Goal: Task Accomplishment & Management: Use online tool/utility

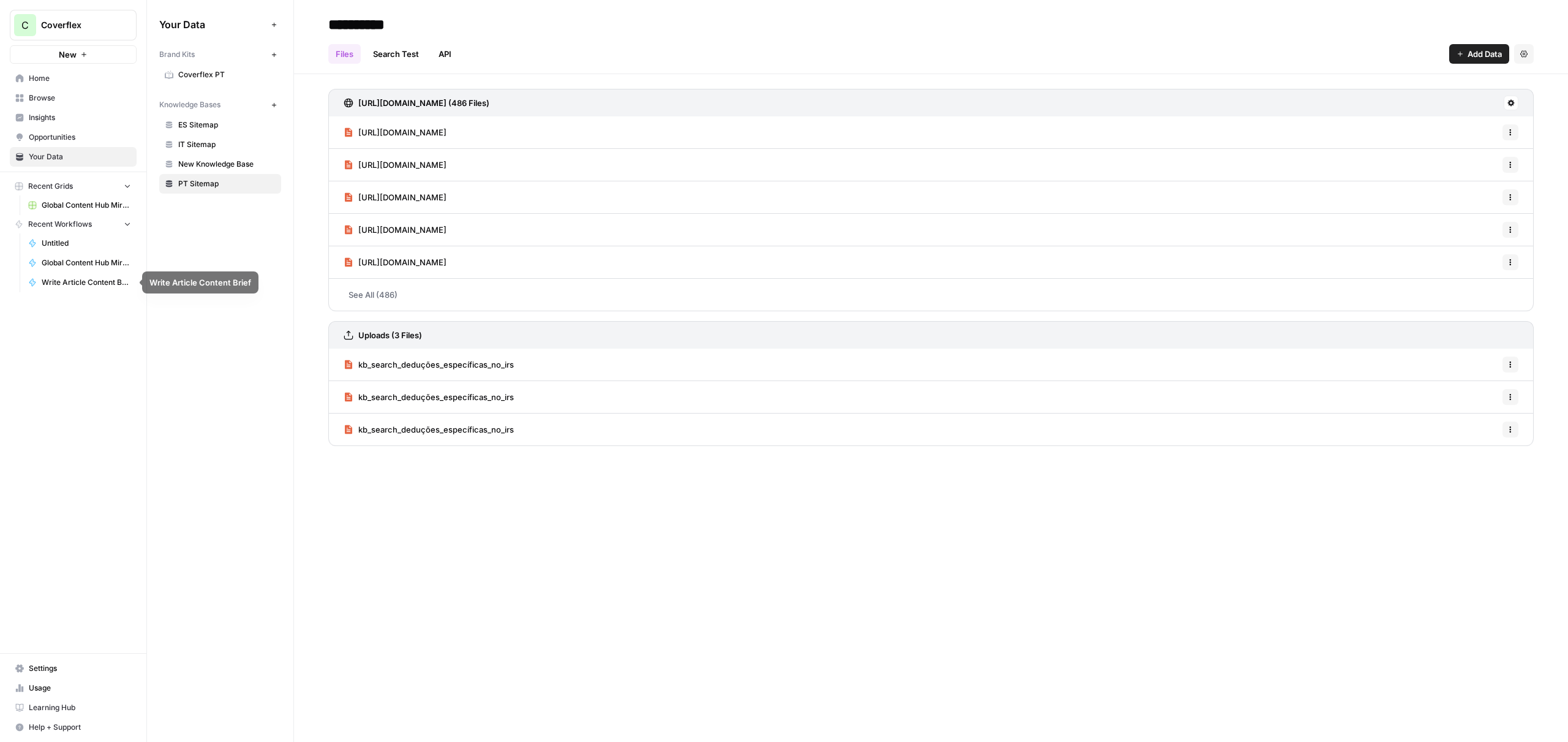
click at [74, 276] on link "Write Article Content Brief" at bounding box center [79, 283] width 114 height 20
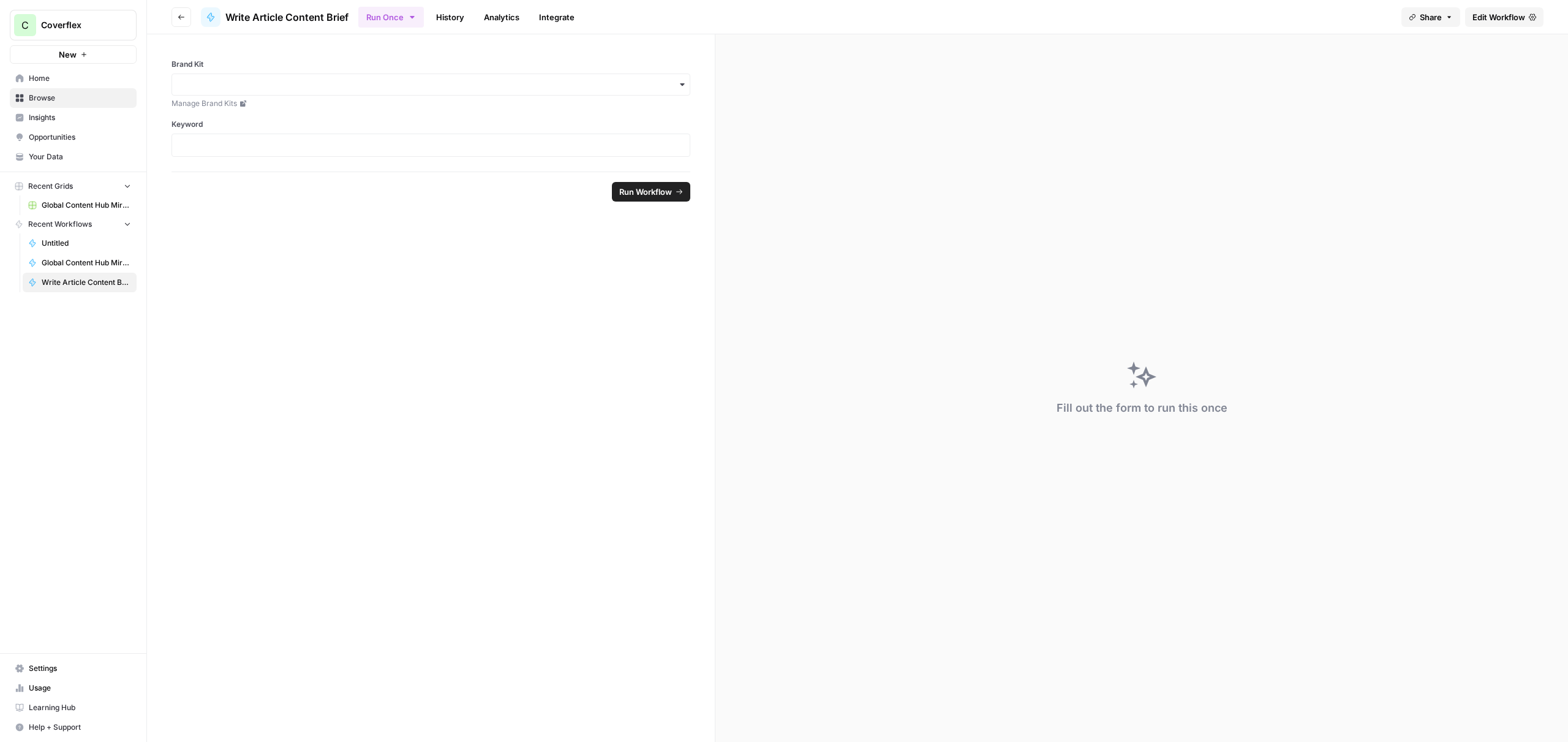
click at [1487, 11] on span "Edit Workflow" at bounding box center [1499, 17] width 53 height 12
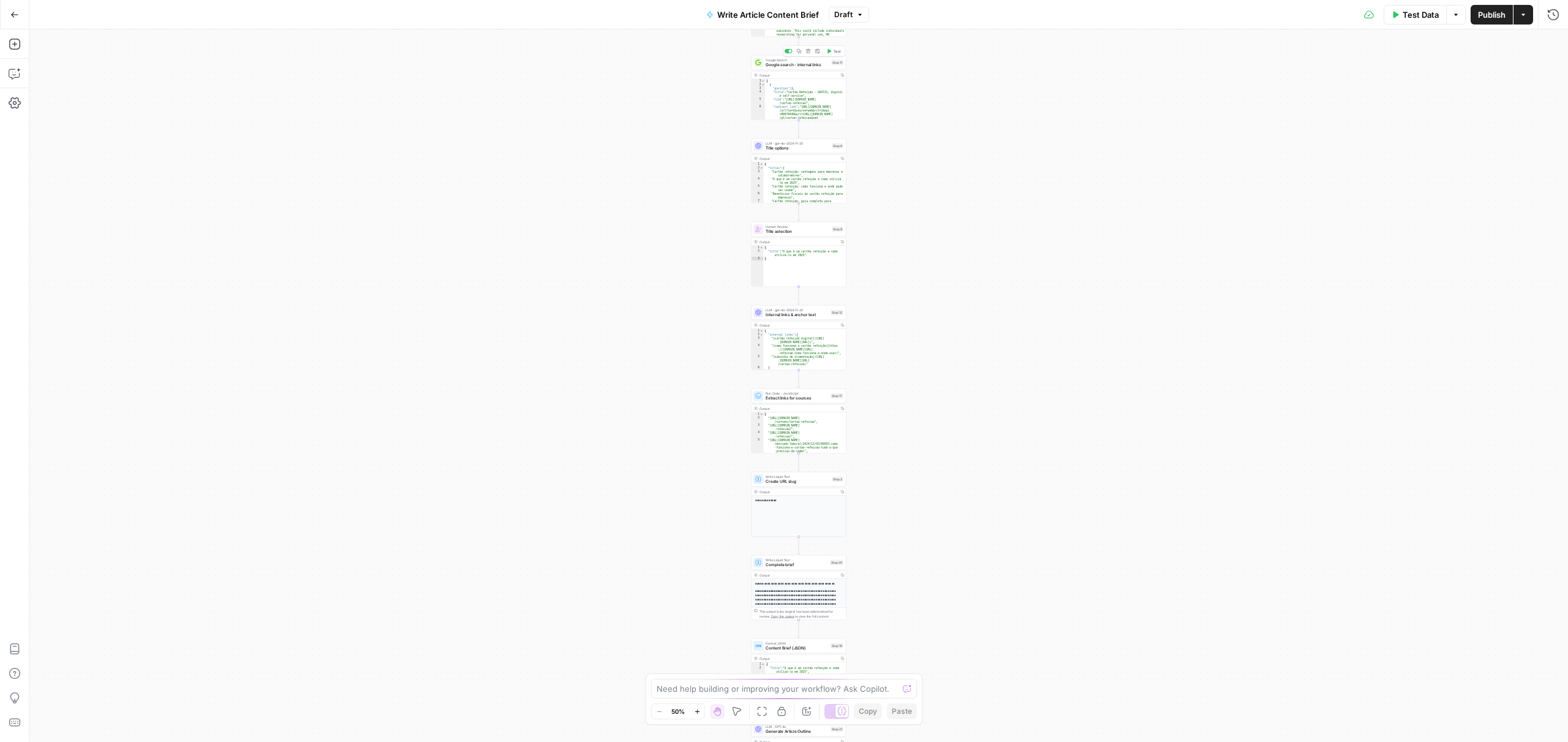
click at [806, 64] on span "Google search - internal links" at bounding box center [798, 65] width 63 height 6
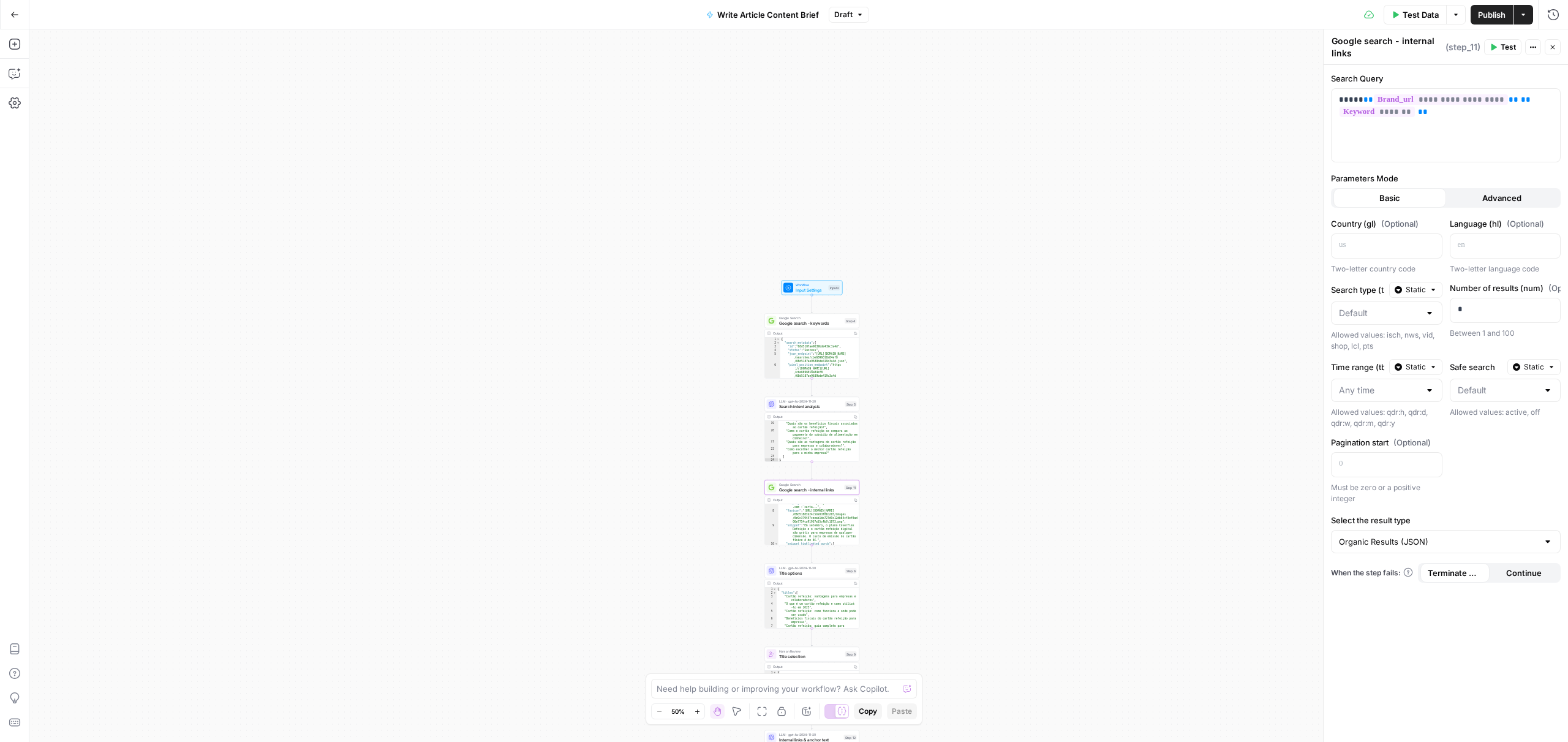
scroll to position [100, 0]
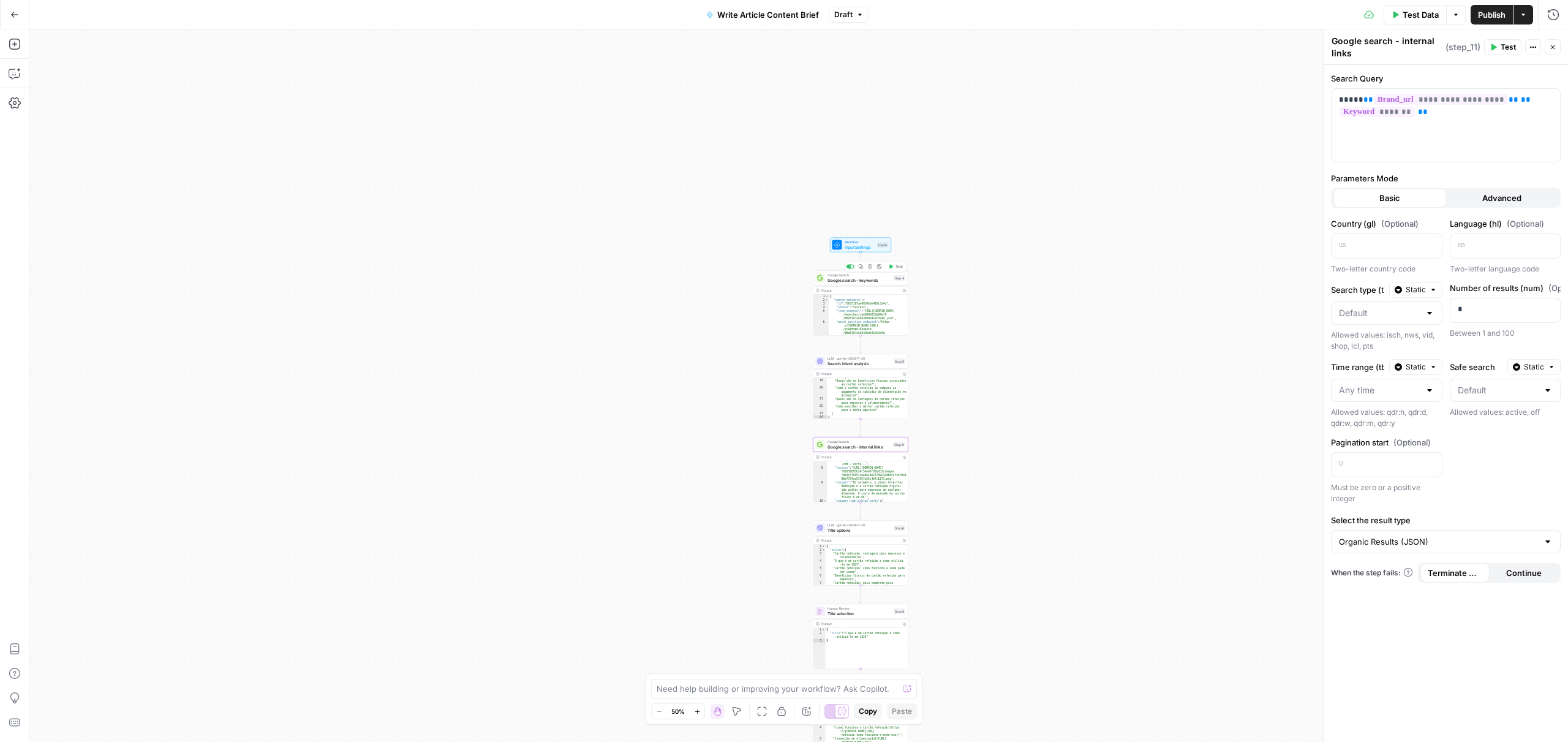
click at [835, 279] on span "Google search - keywords" at bounding box center [859, 280] width 64 height 6
click at [841, 360] on span "LLM · gpt-4o-2024-11-20" at bounding box center [859, 358] width 64 height 5
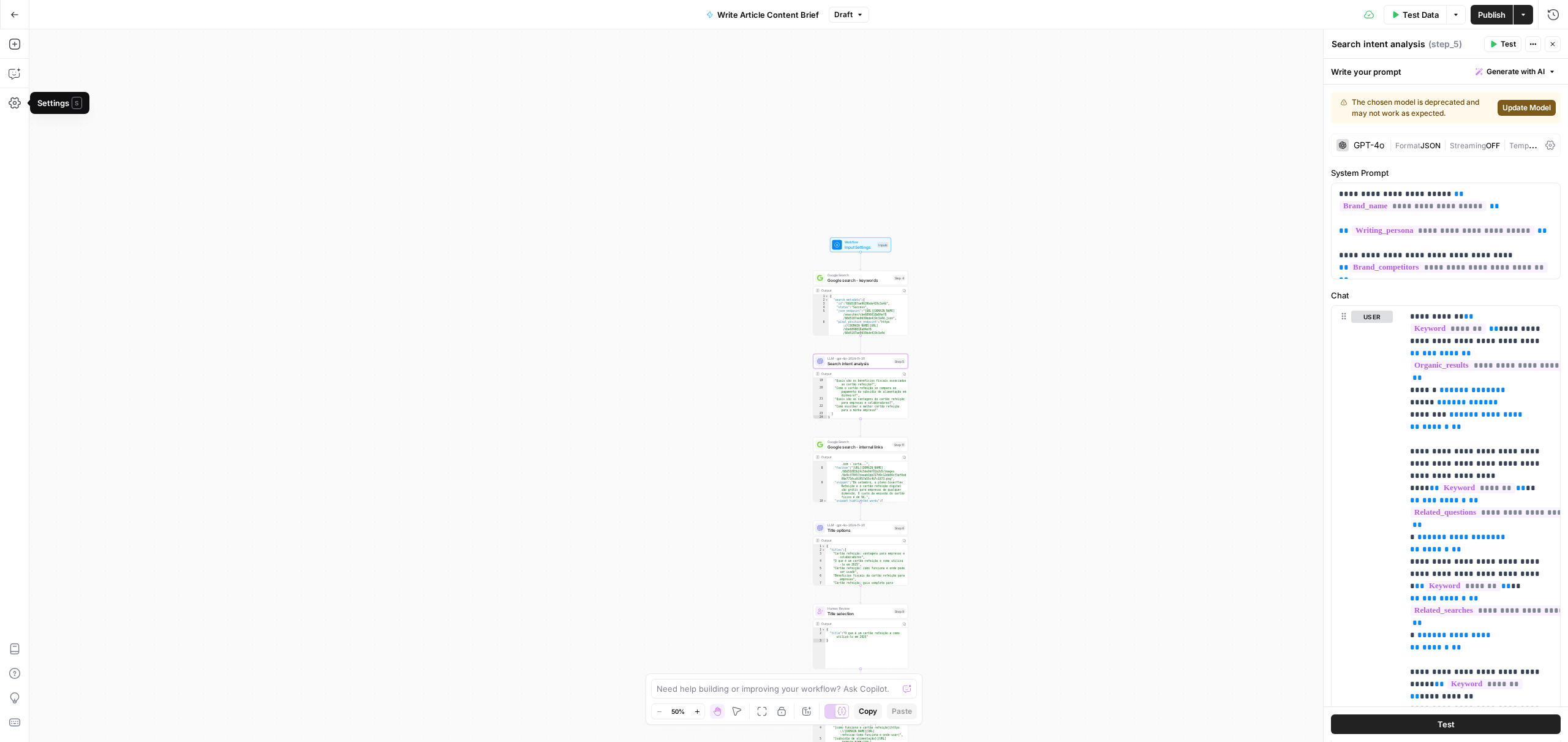
click at [17, 14] on icon "button" at bounding box center [14, 14] width 8 height 8
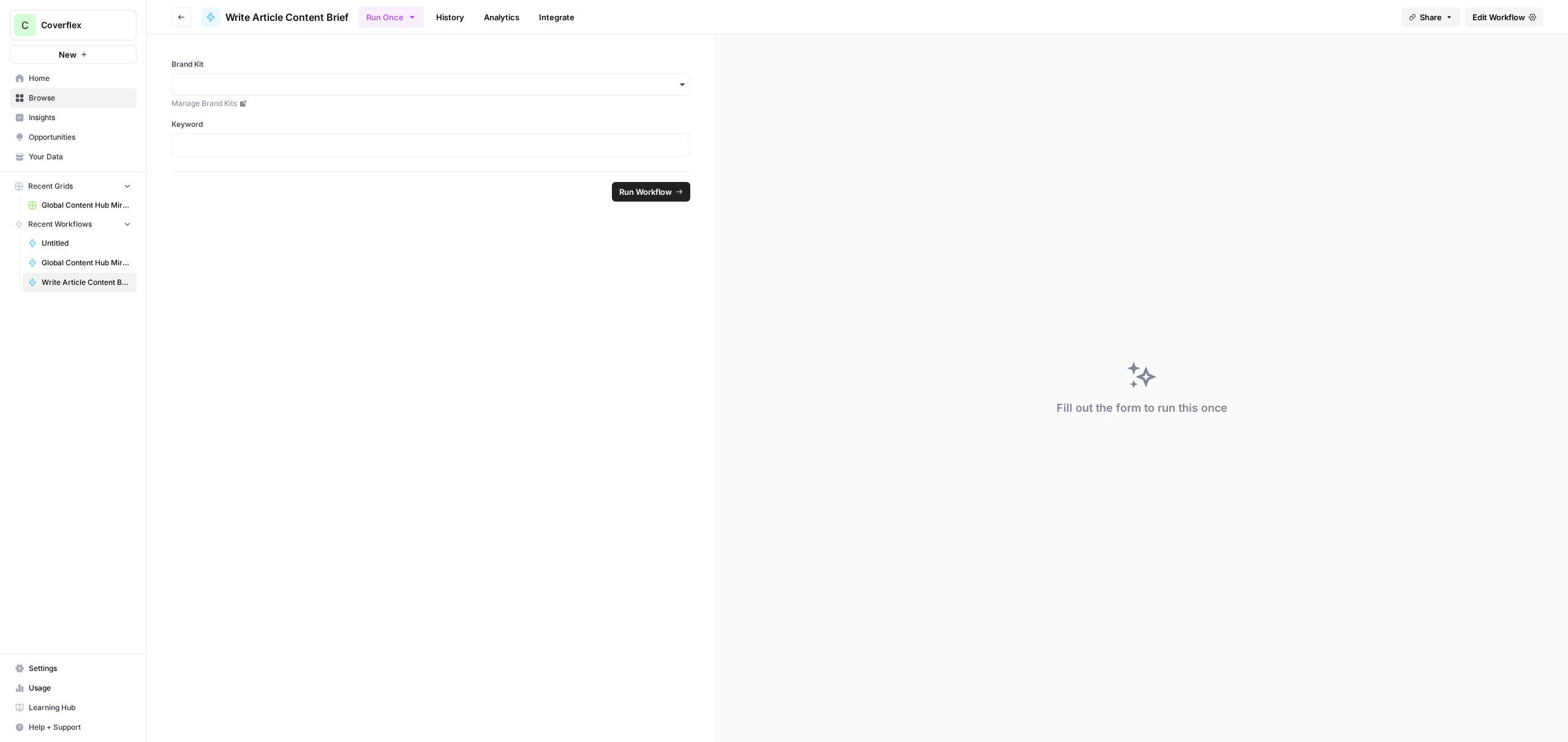
click at [64, 120] on span "Insights" at bounding box center [80, 118] width 103 height 11
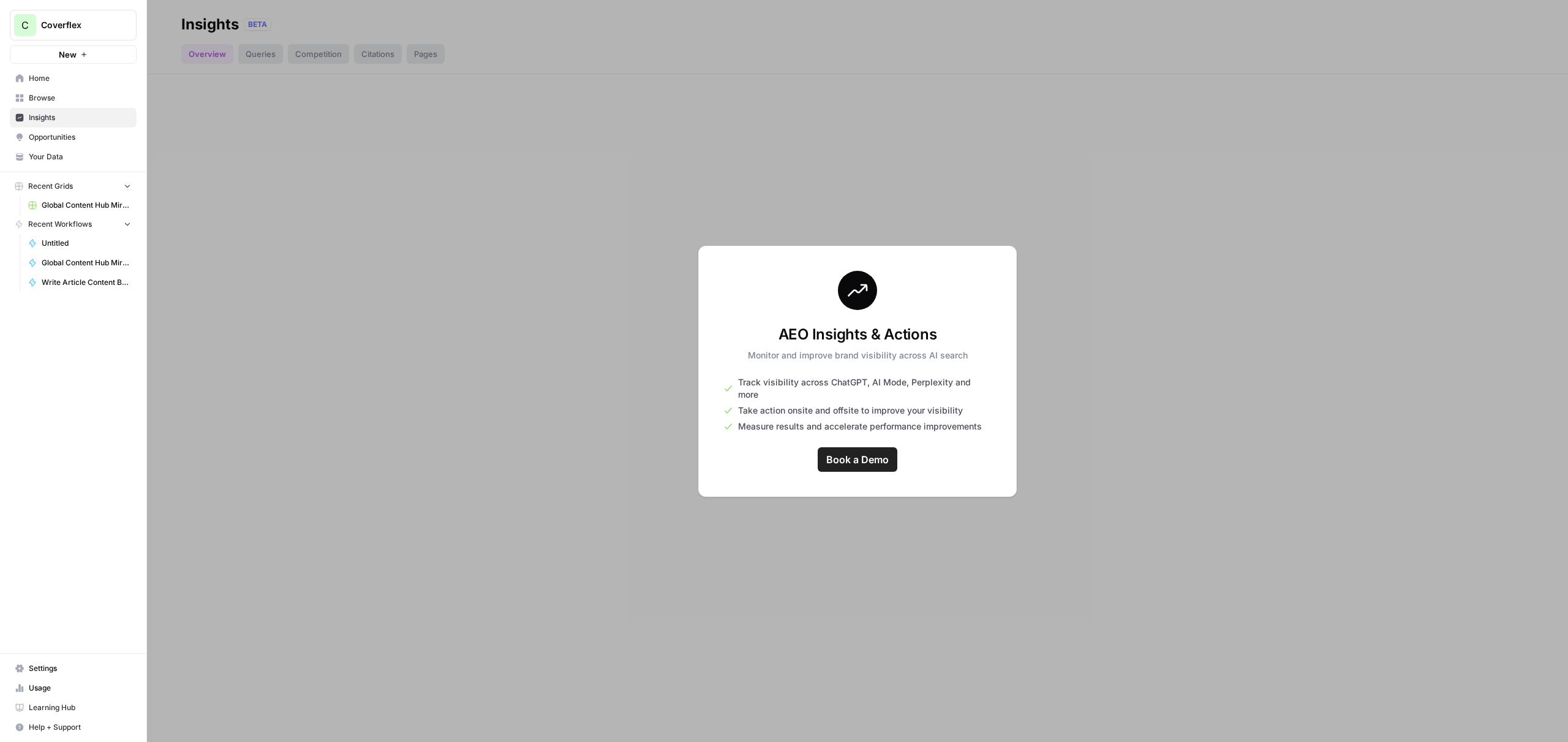
drag, startPoint x: 835, startPoint y: 198, endPoint x: 585, endPoint y: 197, distance: 250.0
click at [831, 198] on div at bounding box center [857, 371] width 1421 height 742
click at [50, 88] on link "Browse" at bounding box center [73, 98] width 127 height 20
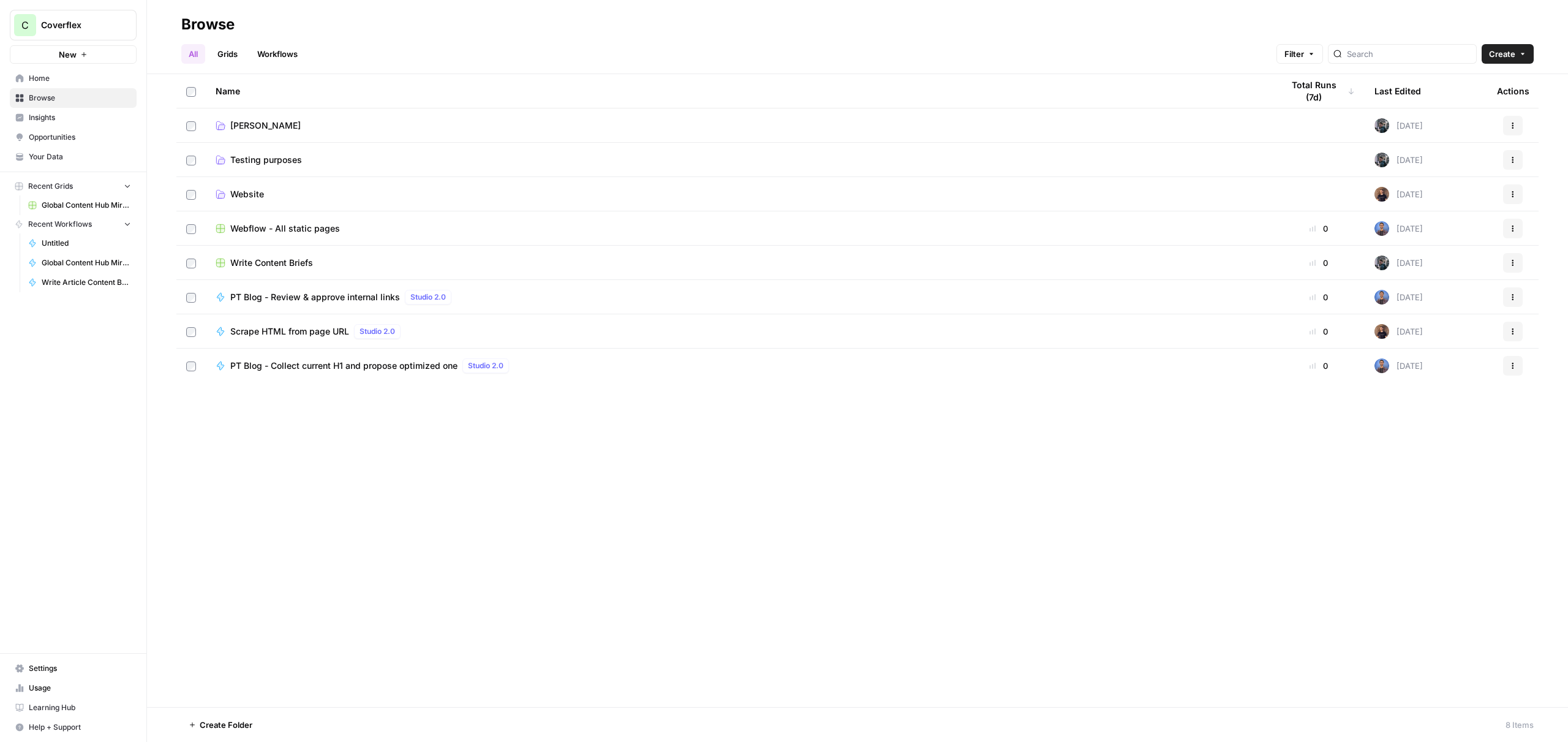
click at [67, 157] on span "Your Data" at bounding box center [80, 157] width 103 height 11
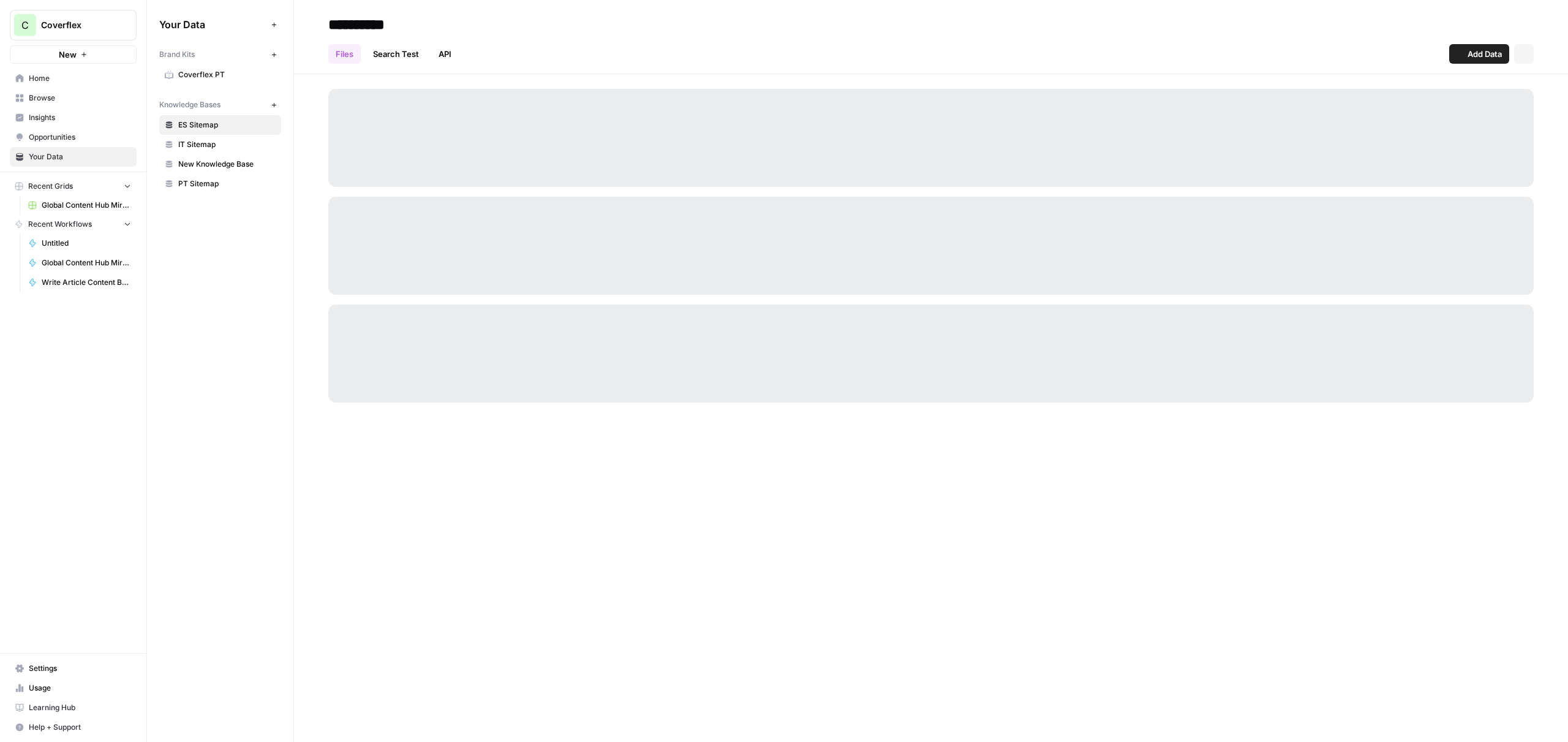
click at [71, 141] on span "Opportunities" at bounding box center [80, 137] width 103 height 11
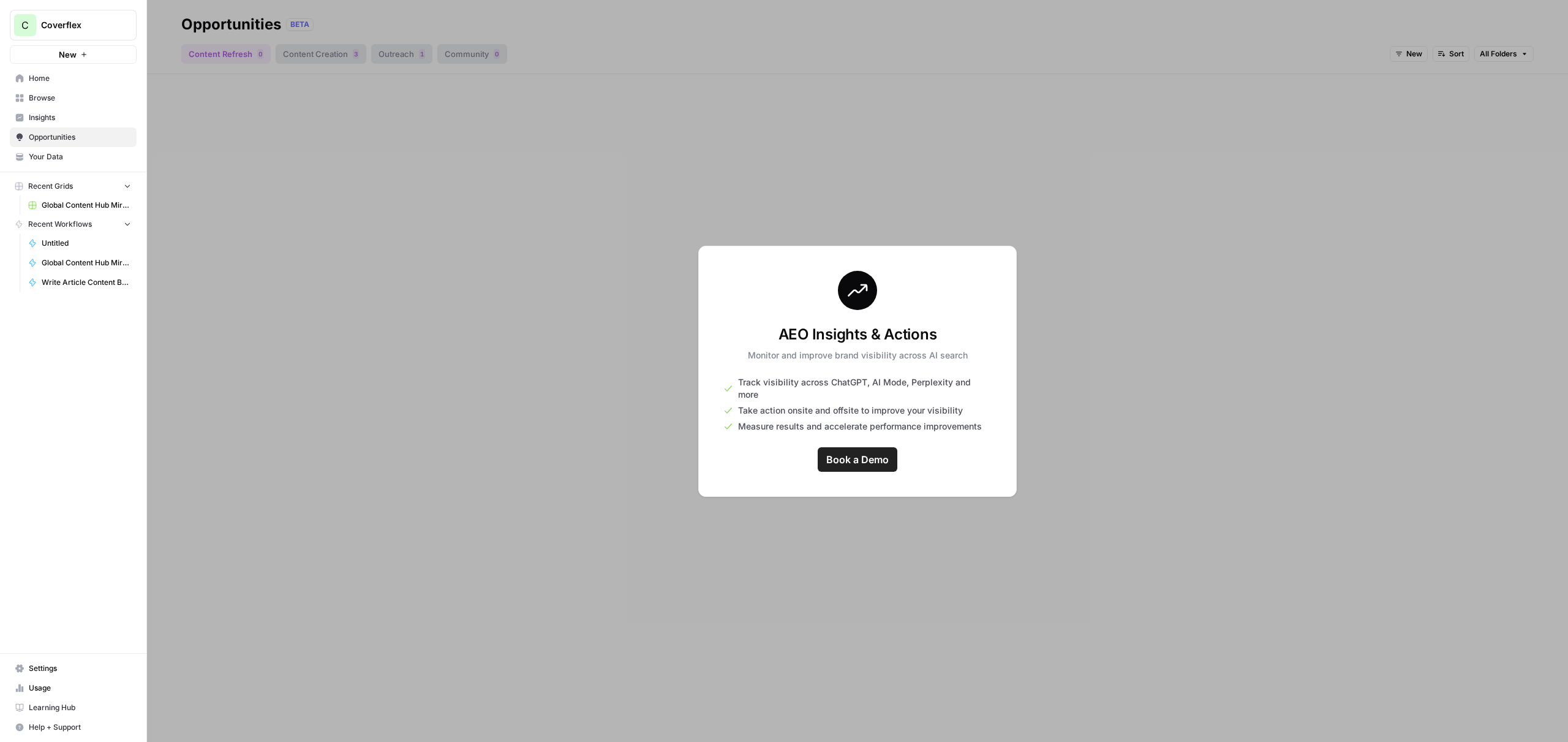
click at [42, 87] on link "Home" at bounding box center [73, 78] width 127 height 20
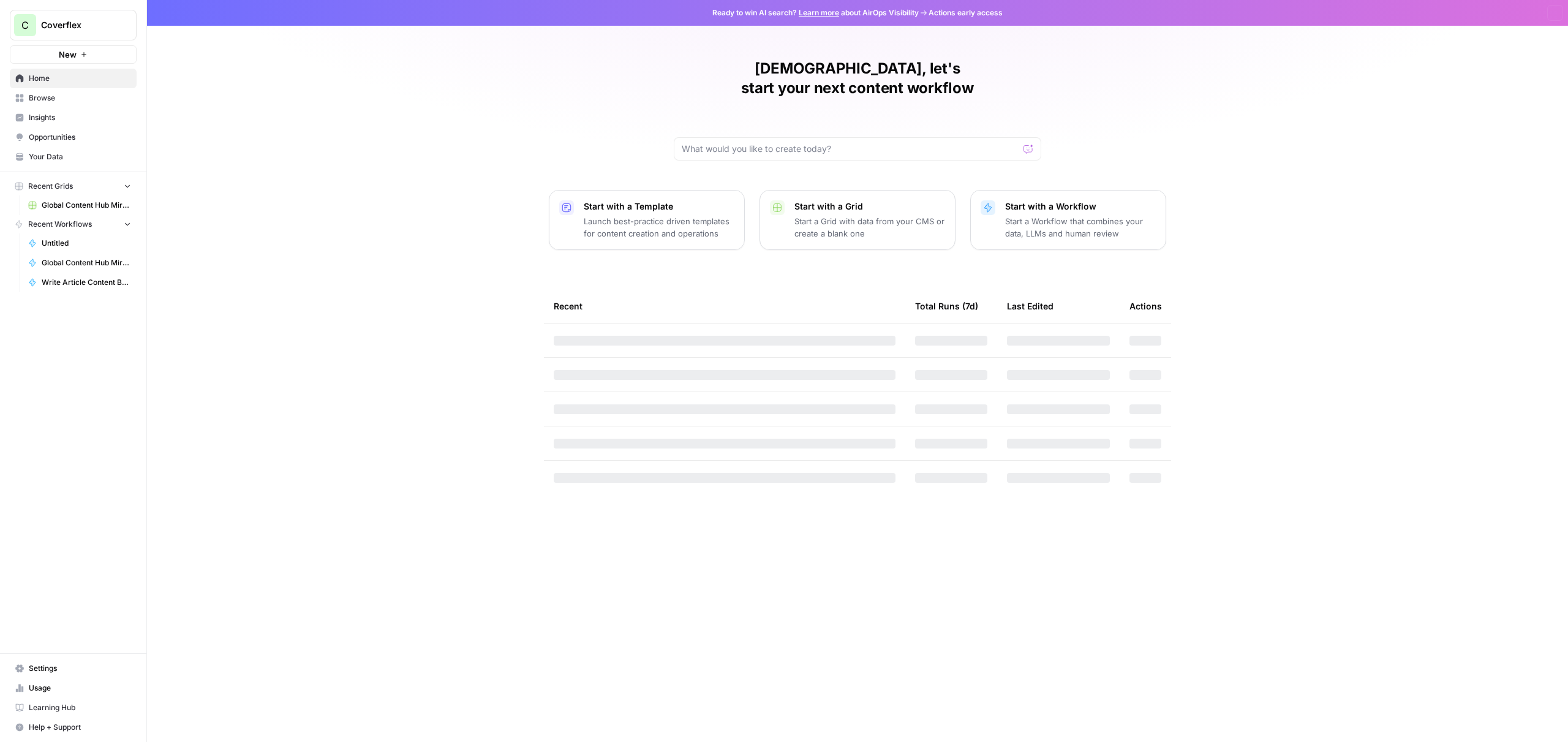
drag, startPoint x: 44, startPoint y: 80, endPoint x: 63, endPoint y: 52, distance: 33.8
click at [44, 80] on span "Home" at bounding box center [80, 78] width 103 height 11
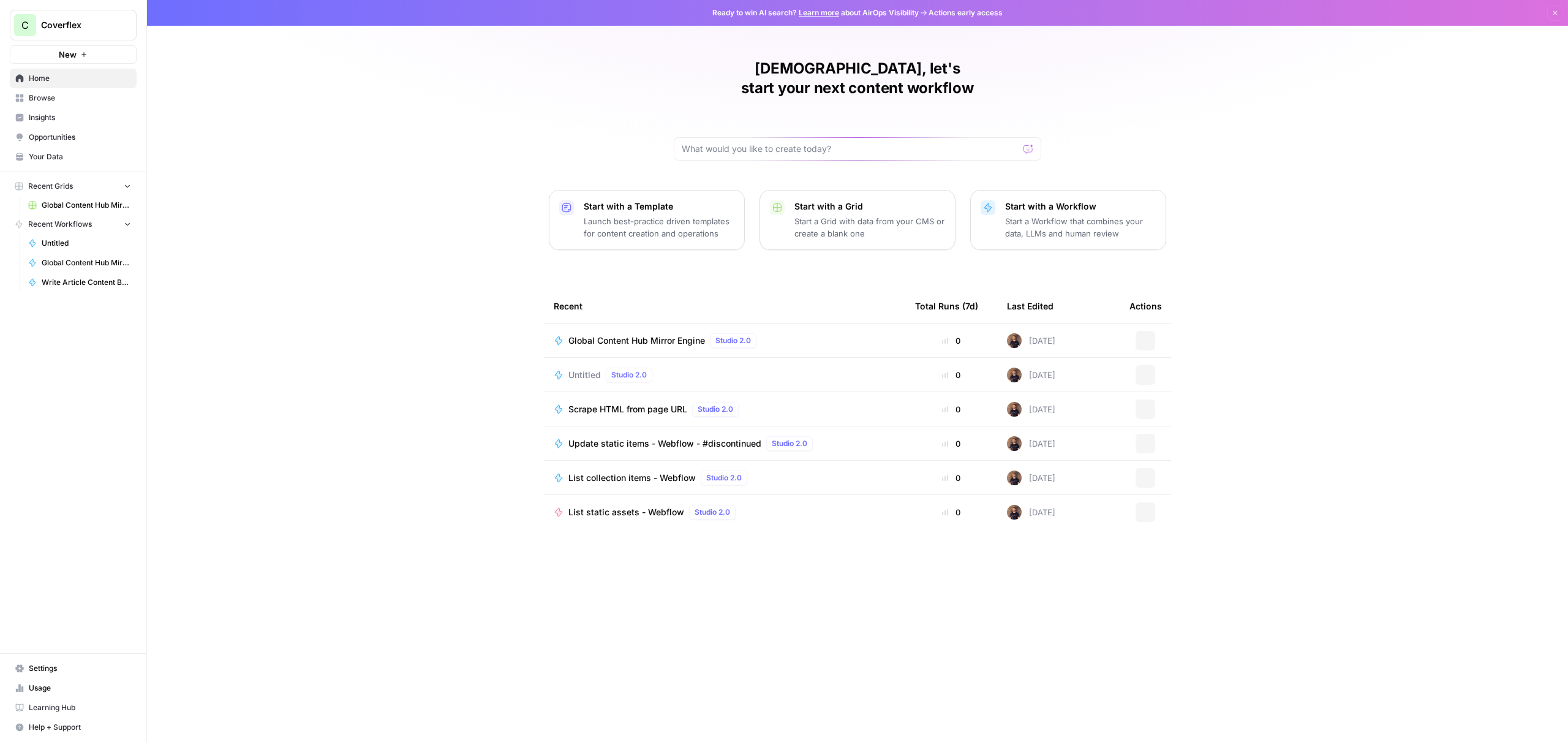
click at [65, 49] on span "New" at bounding box center [68, 54] width 18 height 12
click at [103, 57] on button "New" at bounding box center [73, 54] width 127 height 18
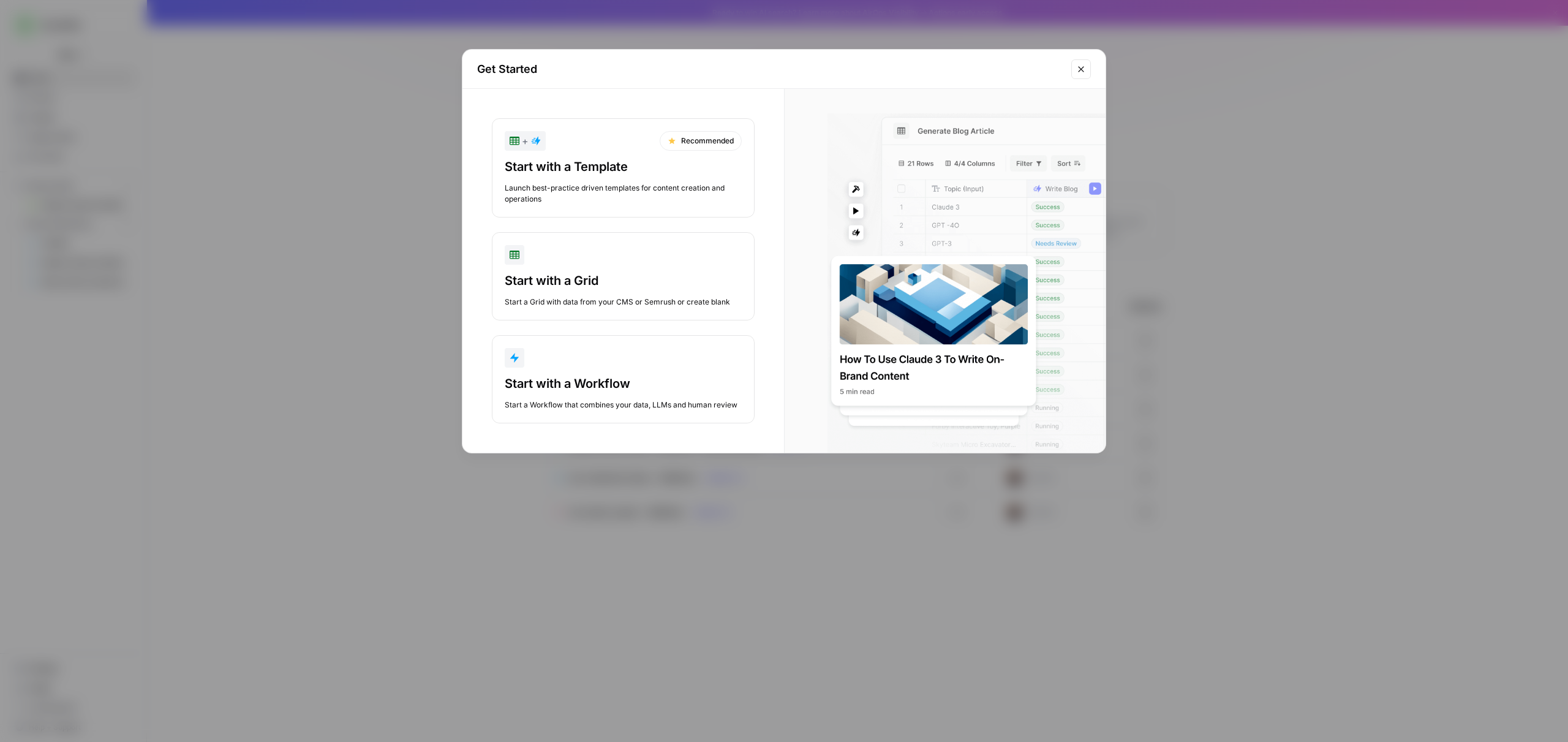
click at [1086, 69] on button "Close modal" at bounding box center [1081, 69] width 20 height 20
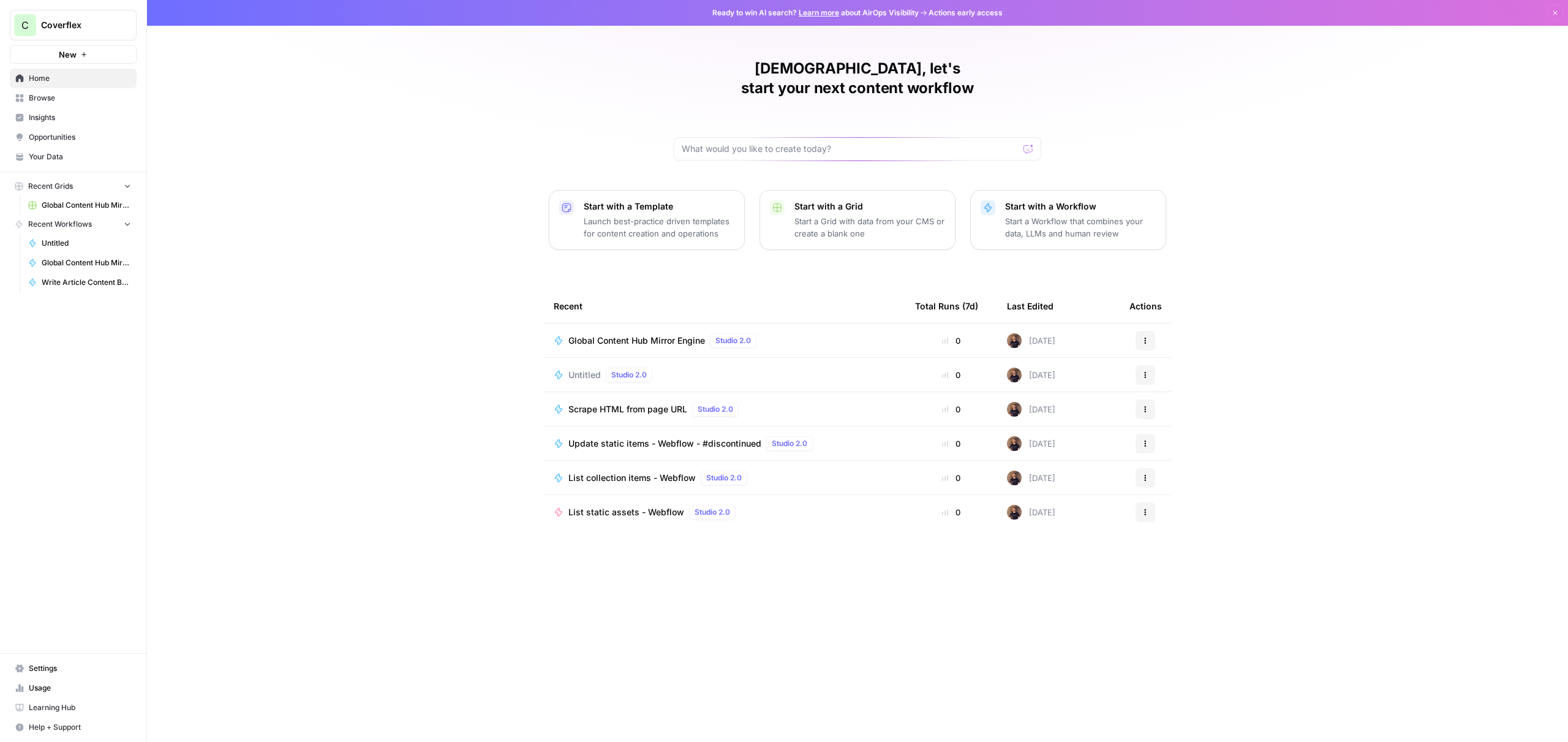
click at [87, 53] on icon "button" at bounding box center [84, 54] width 8 height 8
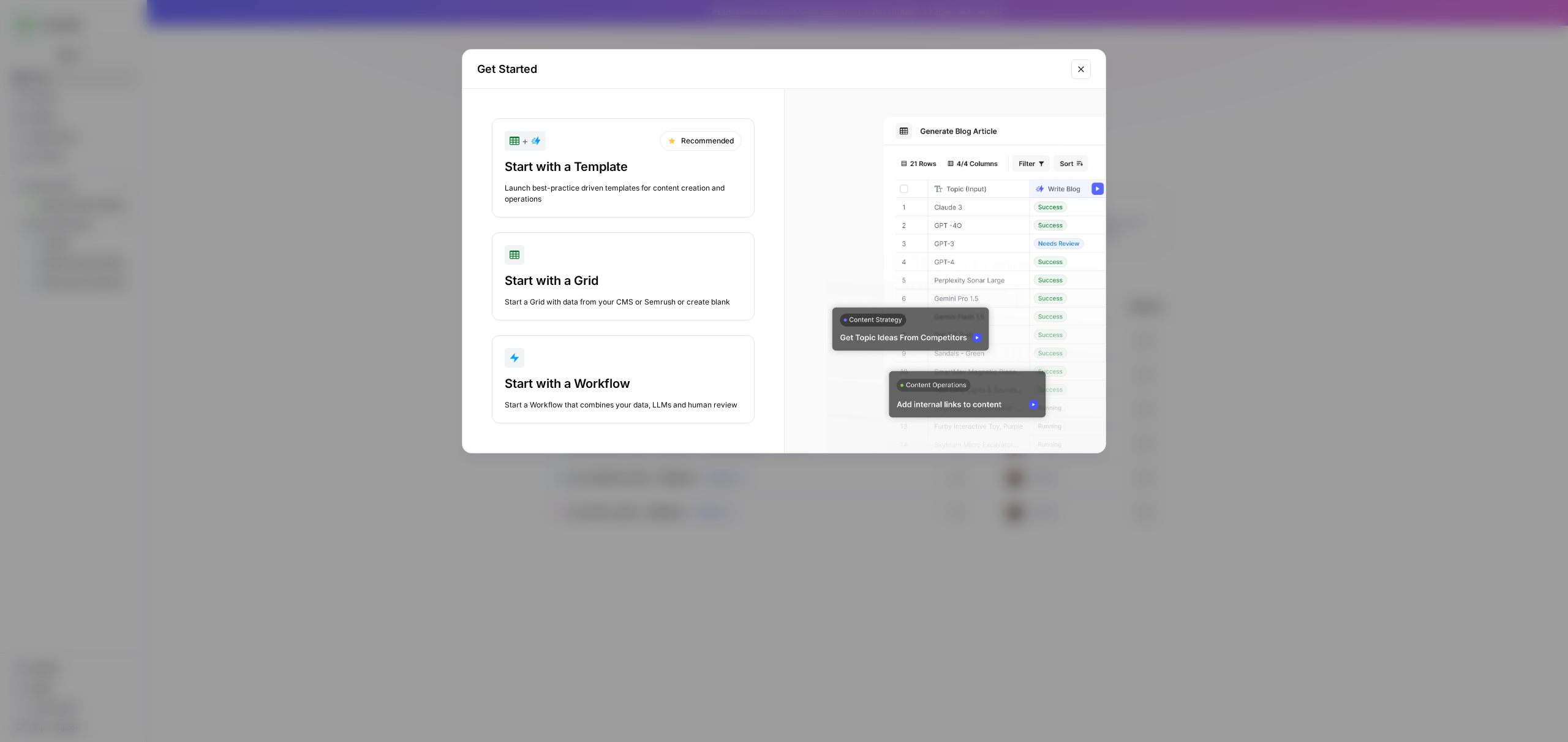
click at [660, 172] on div "Start with a Template" at bounding box center [623, 167] width 237 height 17
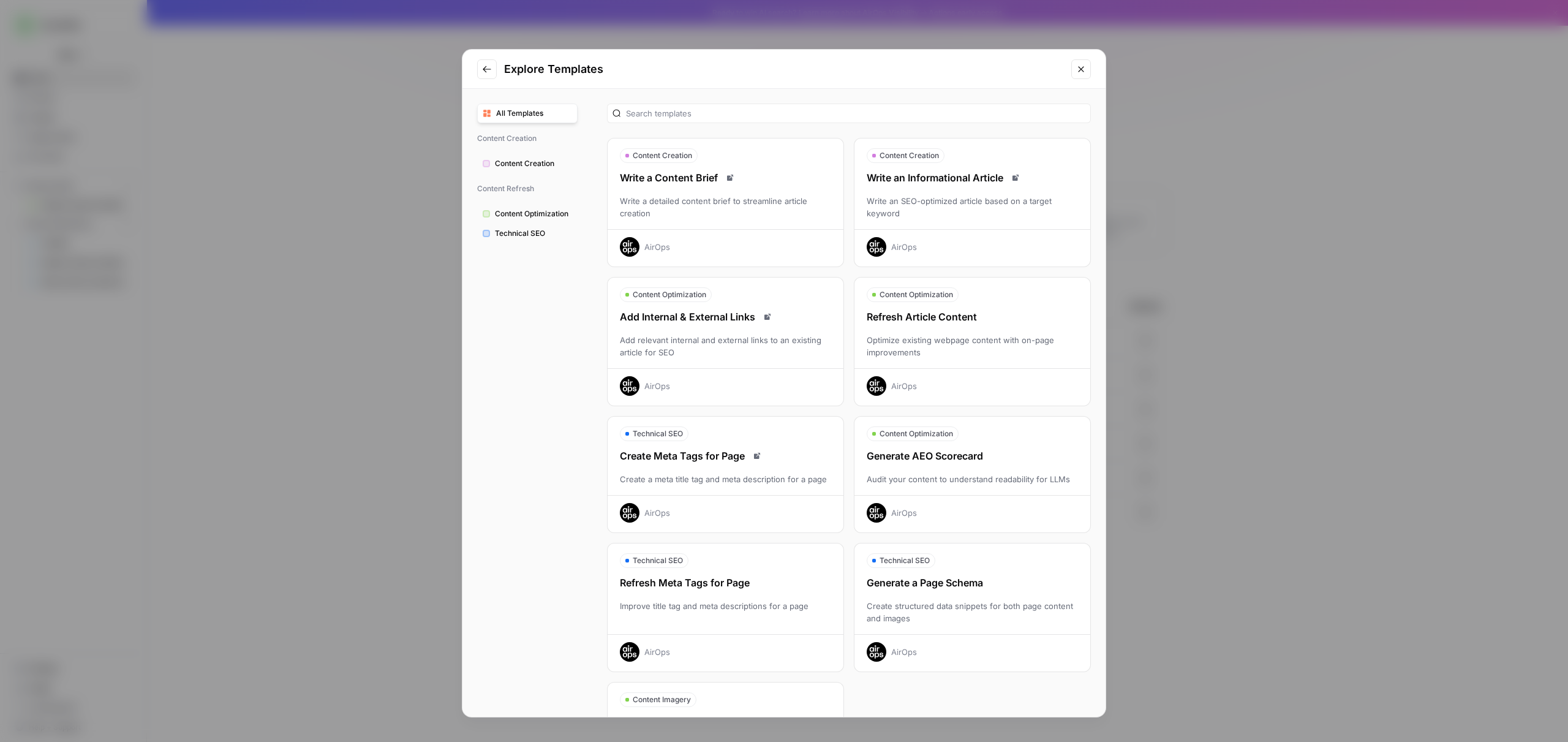
click at [691, 104] on div at bounding box center [849, 113] width 484 height 20
click at [688, 115] on input "text" at bounding box center [855, 113] width 459 height 12
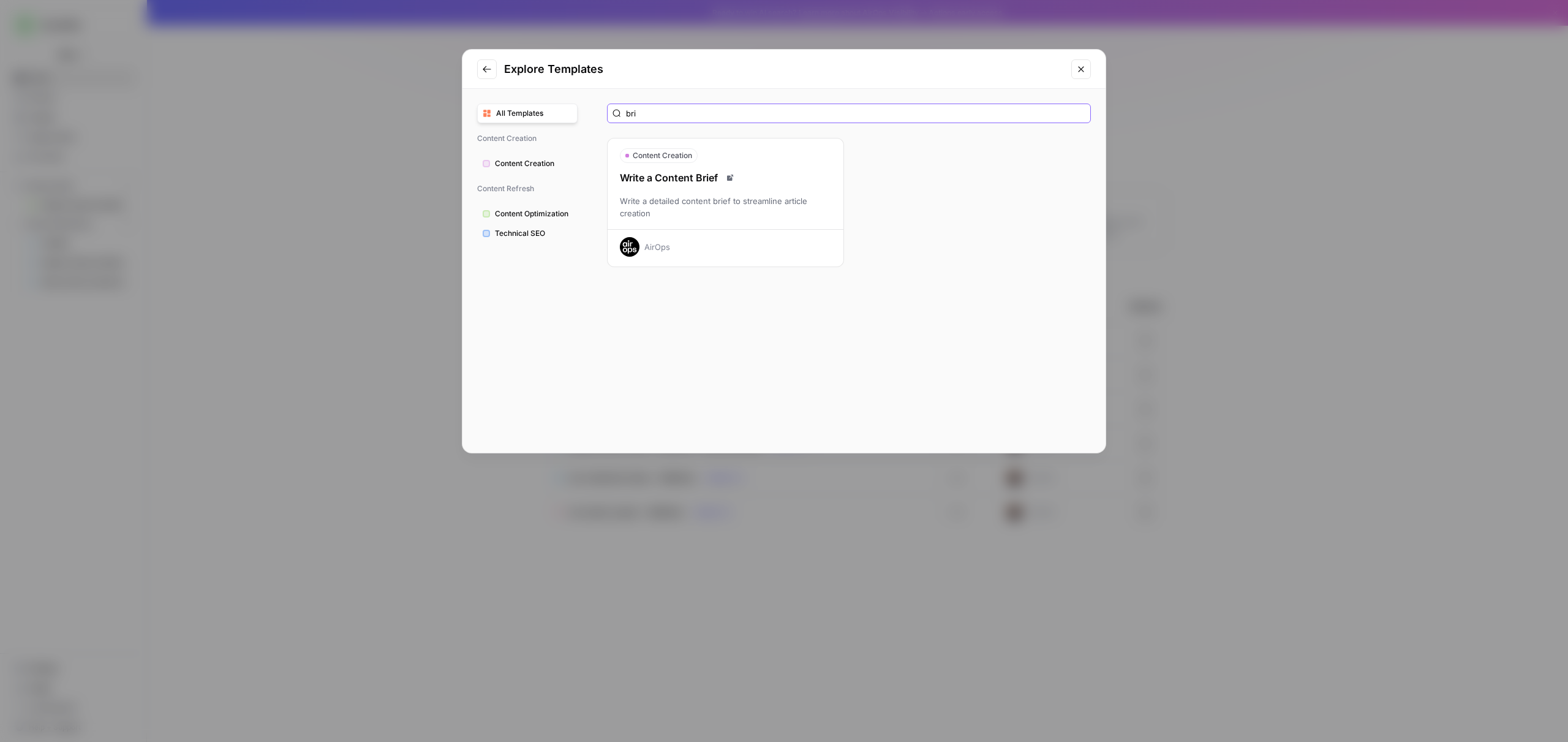
type input "bri"
click at [719, 198] on div "Write a detailed content brief to streamline article creation" at bounding box center [725, 207] width 236 height 25
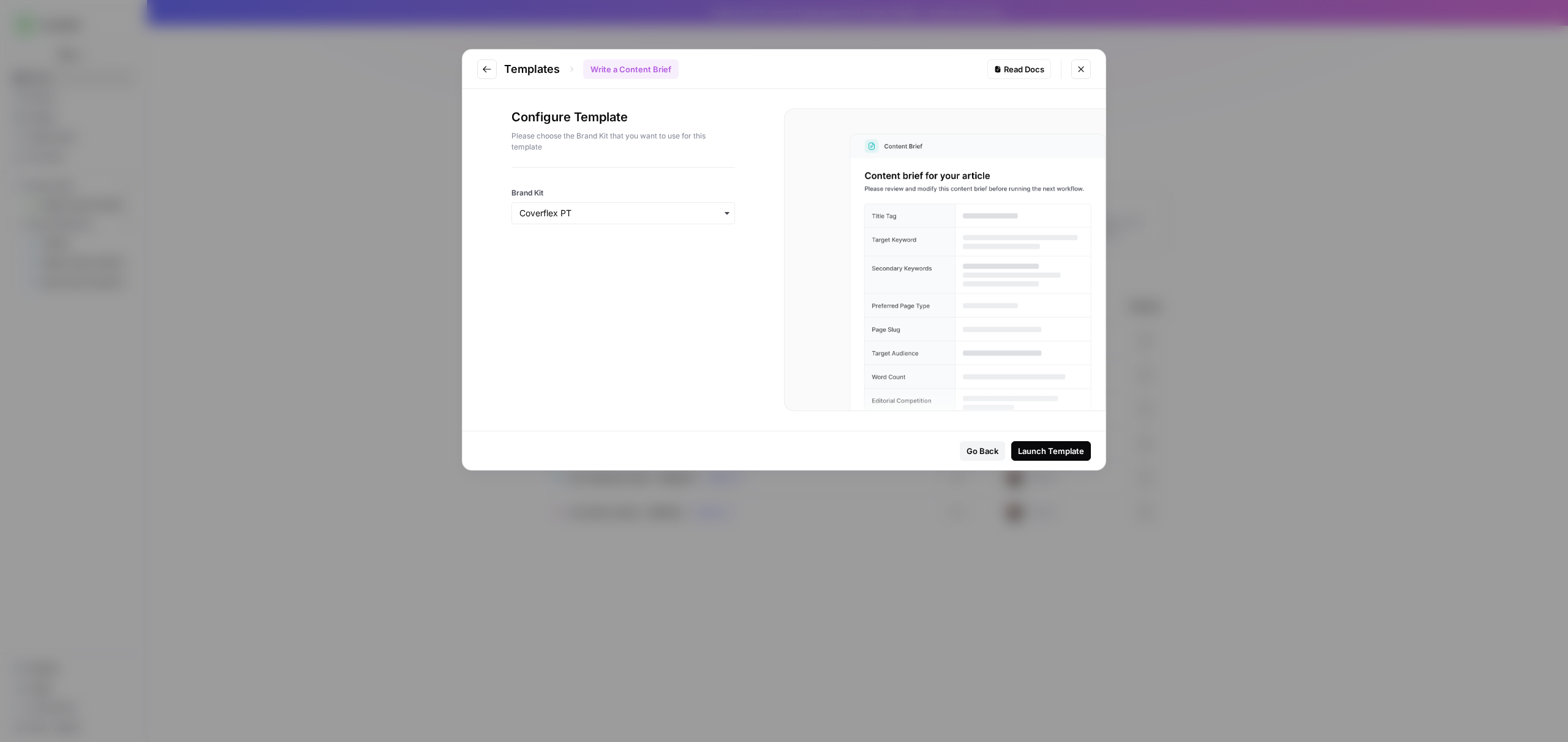
click at [1037, 446] on div "Launch Template" at bounding box center [1051, 451] width 66 height 12
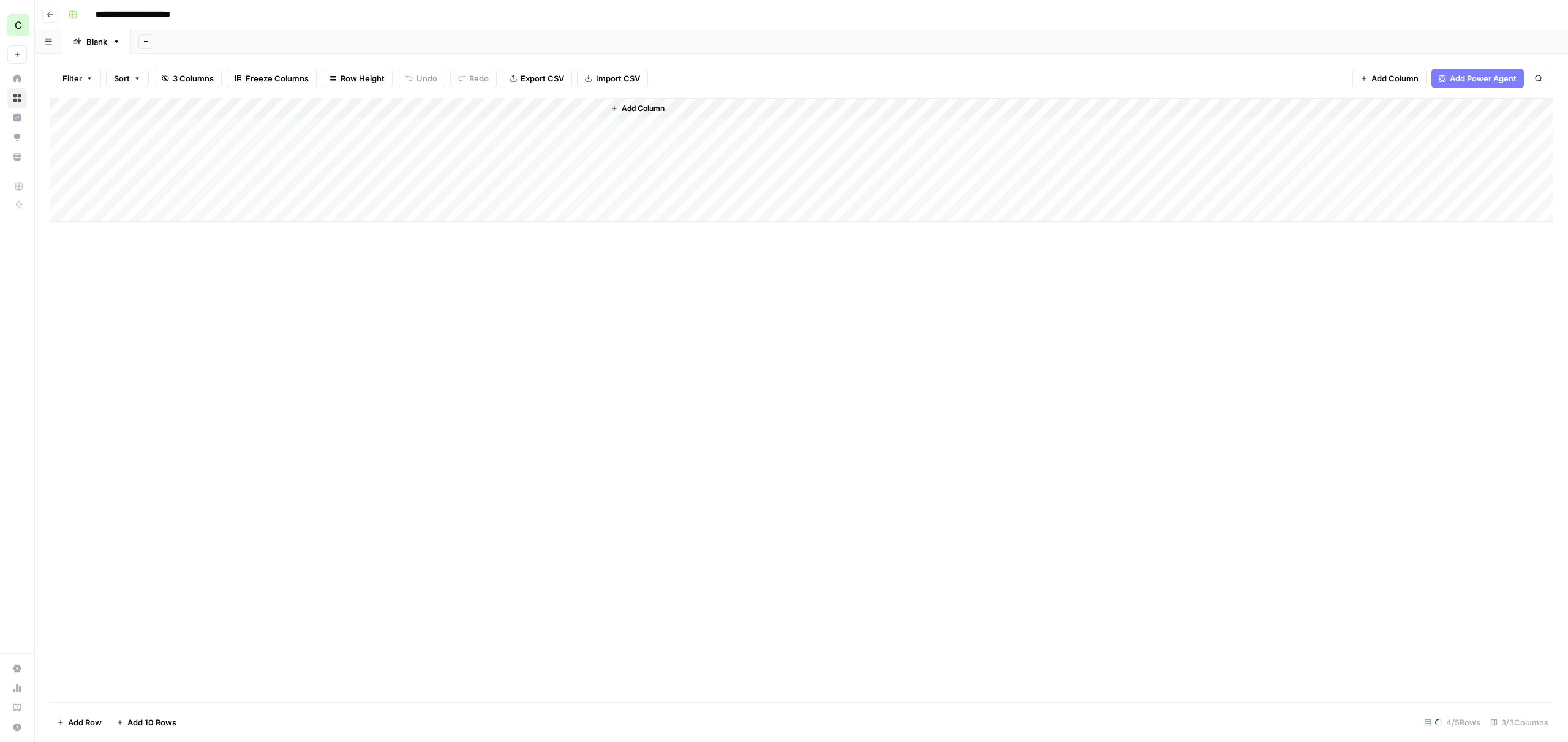
click at [1496, 78] on span "Add Power Agent" at bounding box center [1483, 78] width 67 height 12
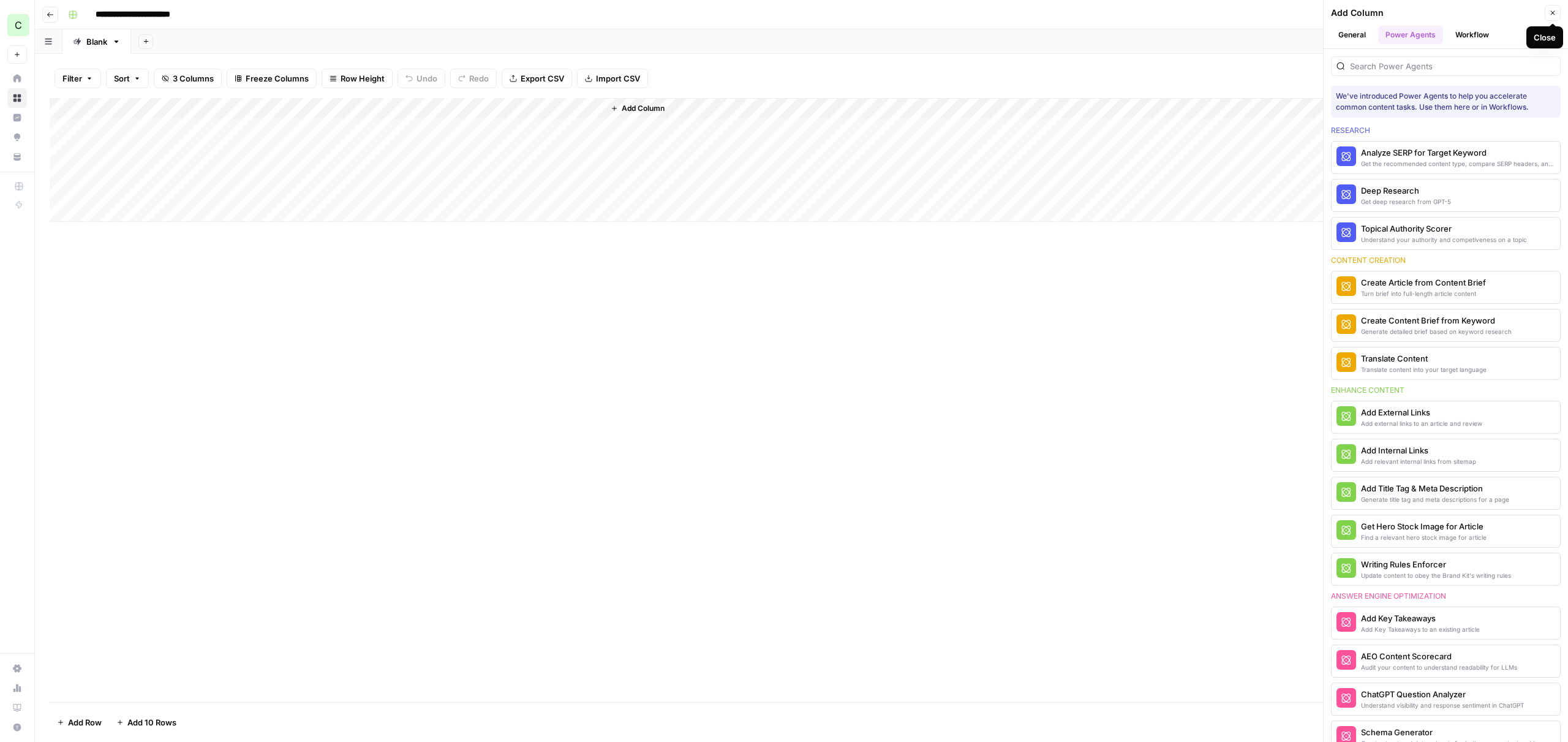
click at [1552, 11] on icon "button" at bounding box center [1553, 13] width 8 height 8
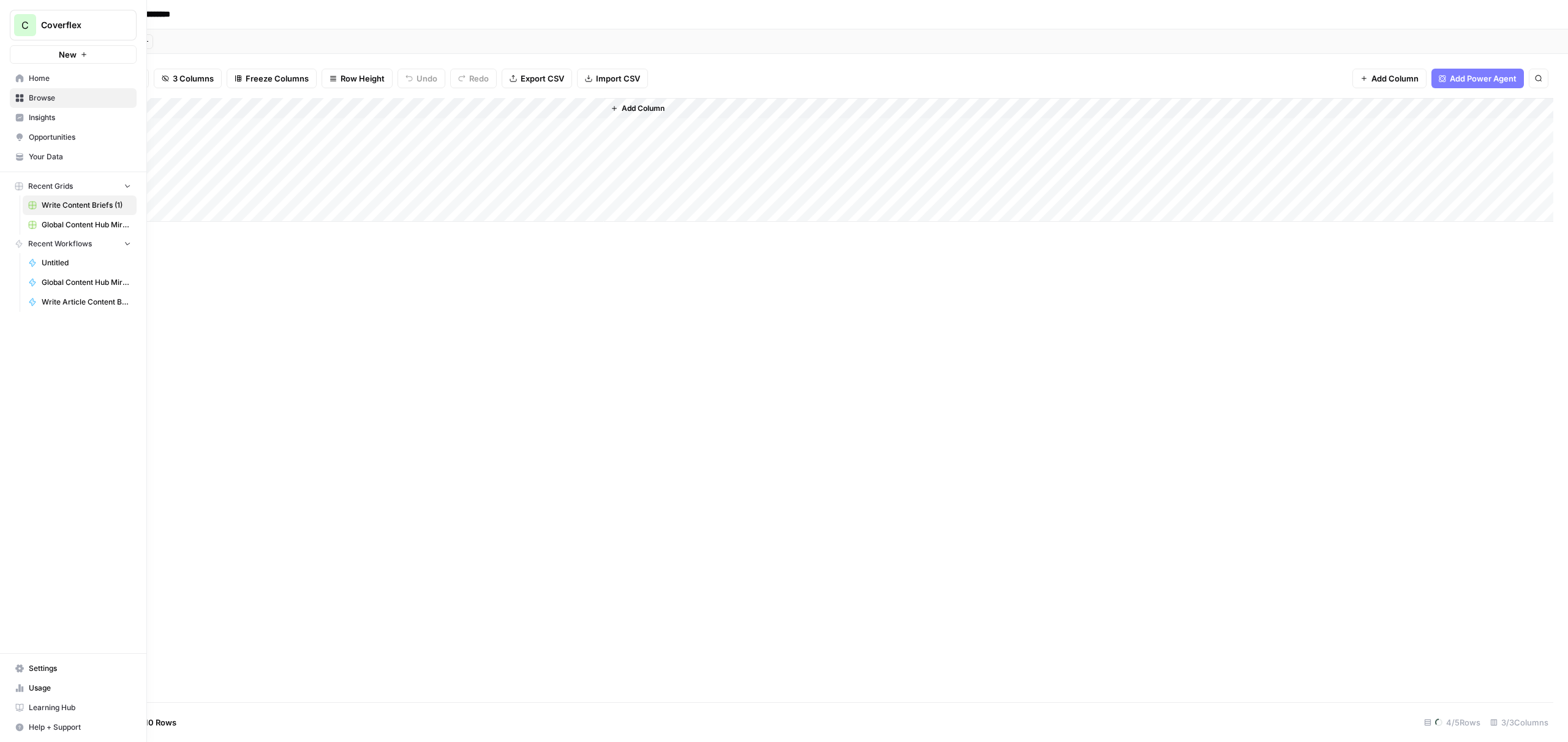
click at [12, 83] on link "Home" at bounding box center [73, 78] width 127 height 20
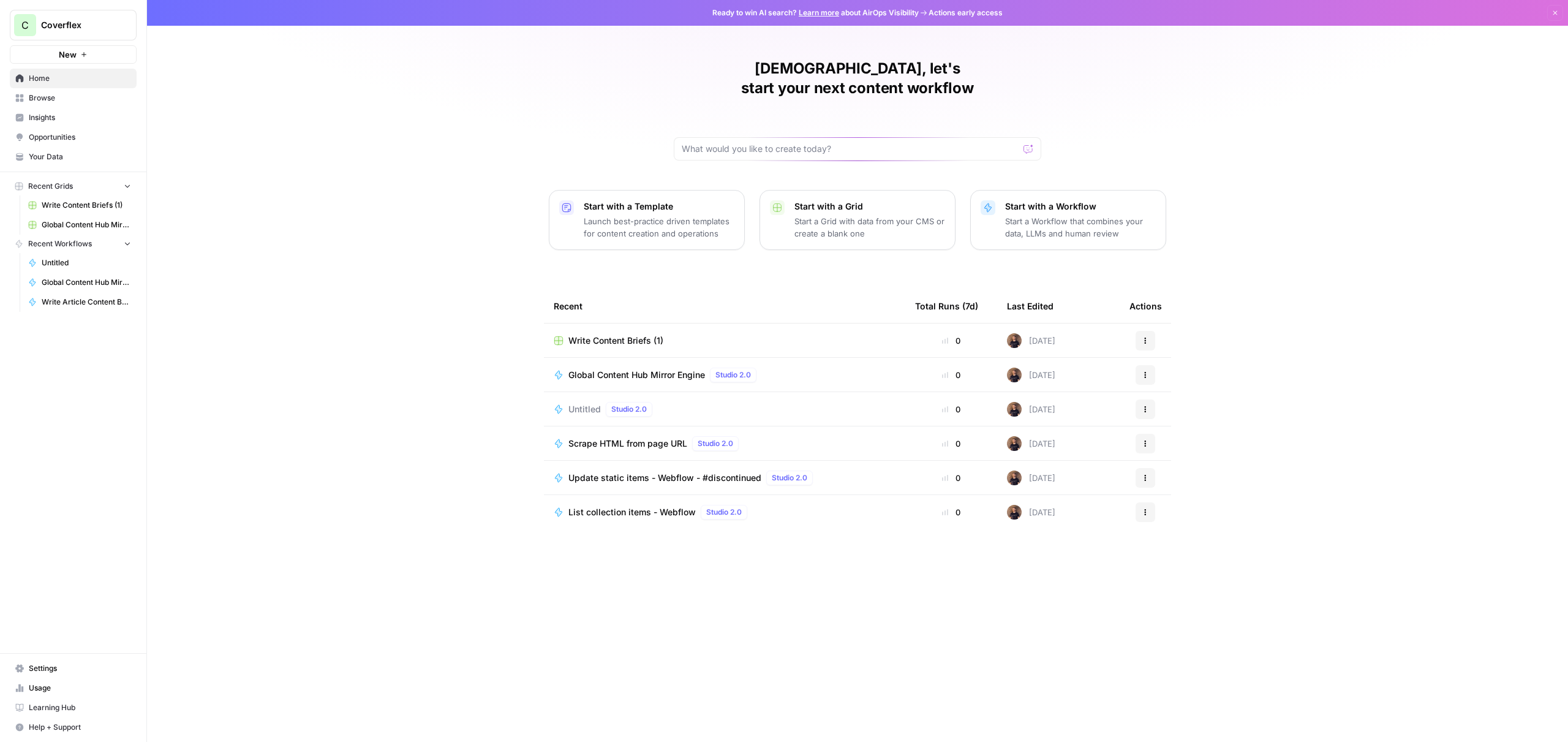
click at [64, 302] on span "Write Article Content Brief" at bounding box center [86, 302] width 90 height 11
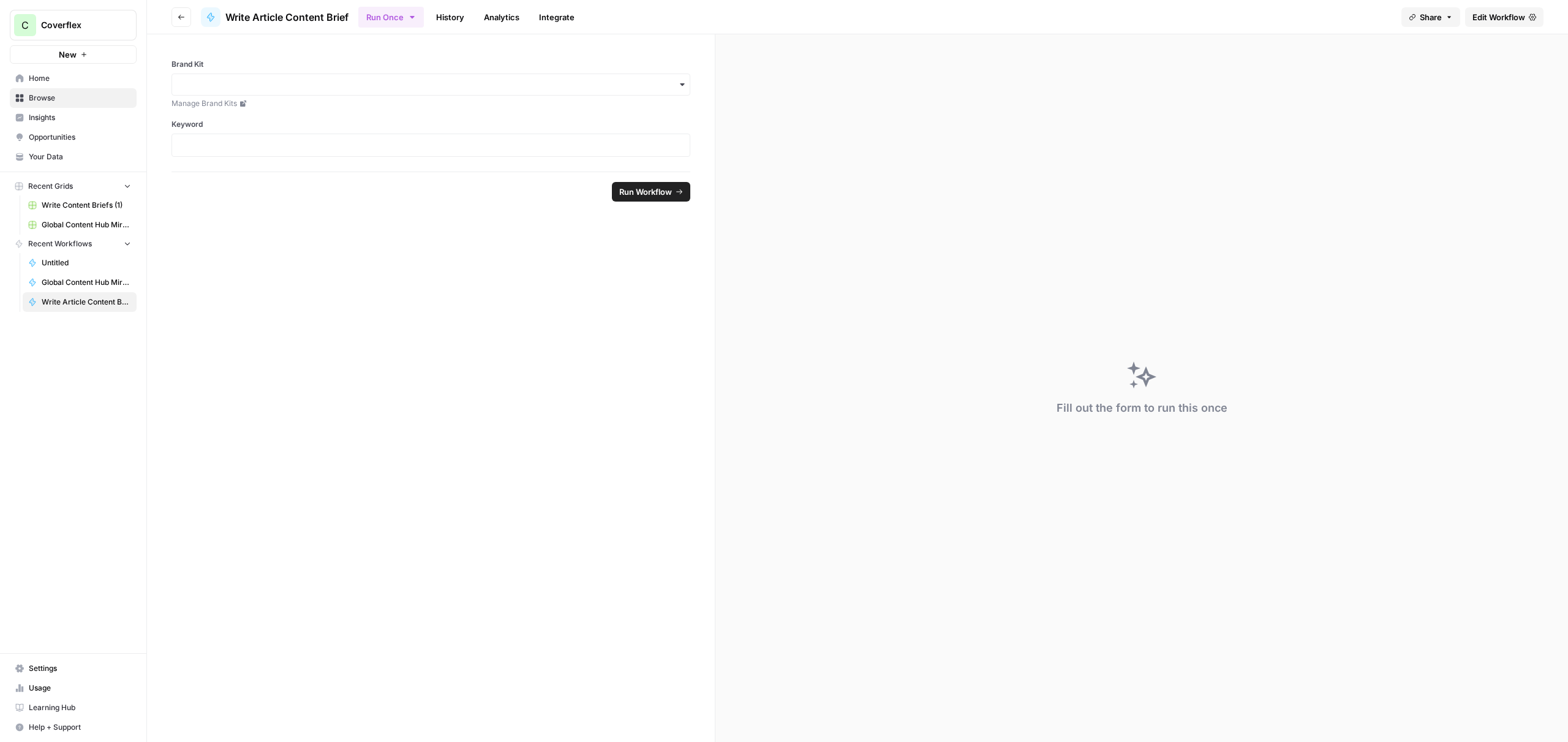
click at [1524, 16] on span "Edit Workflow" at bounding box center [1499, 17] width 53 height 12
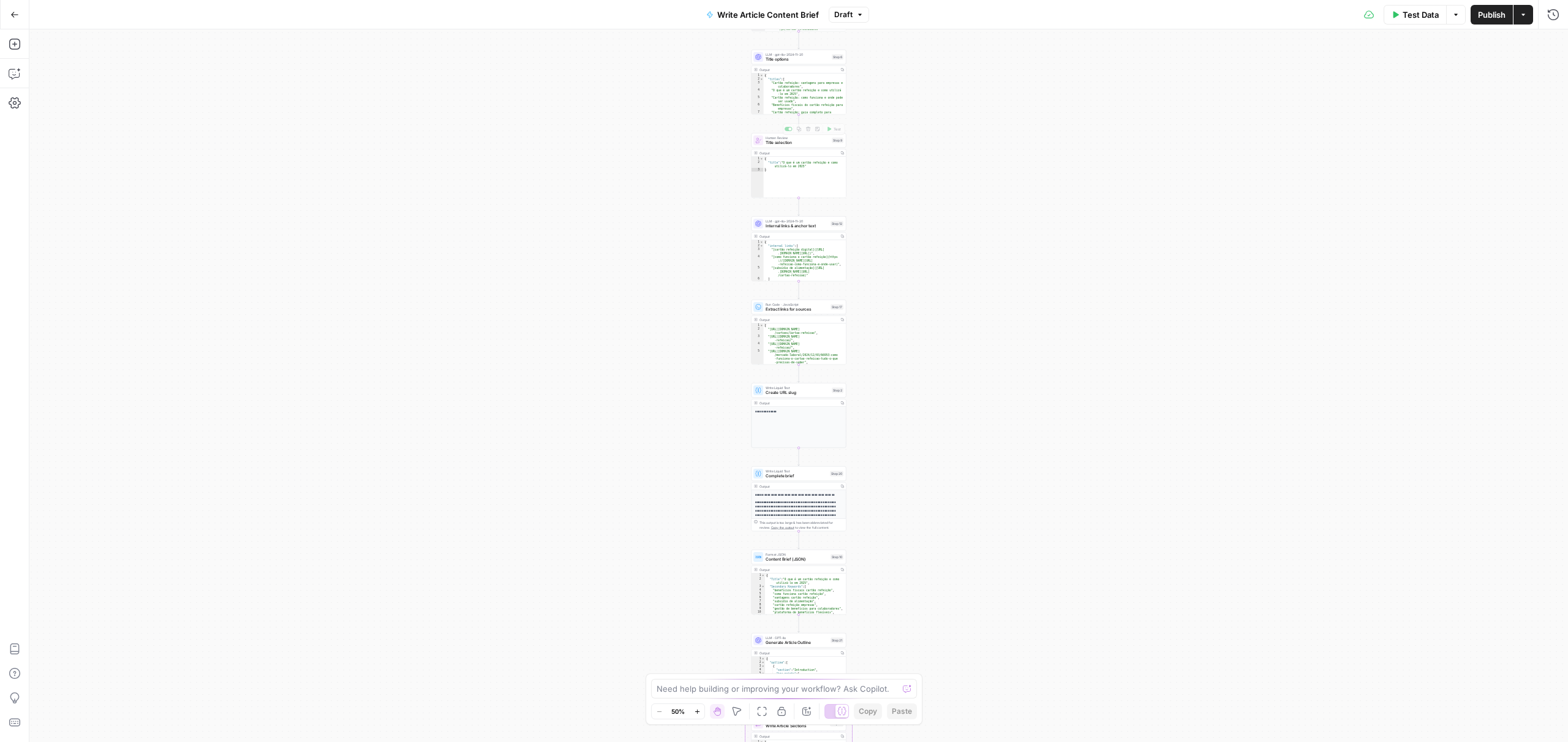
drag, startPoint x: 780, startPoint y: 149, endPoint x: 784, endPoint y: 141, distance: 8.9
click at [780, 149] on div "Output Copy 1 2 3 { "title" : "O que é um cartão refeição e como utilizá-lo em …" at bounding box center [799, 173] width 95 height 49
click at [785, 140] on span "Title selection" at bounding box center [798, 143] width 64 height 6
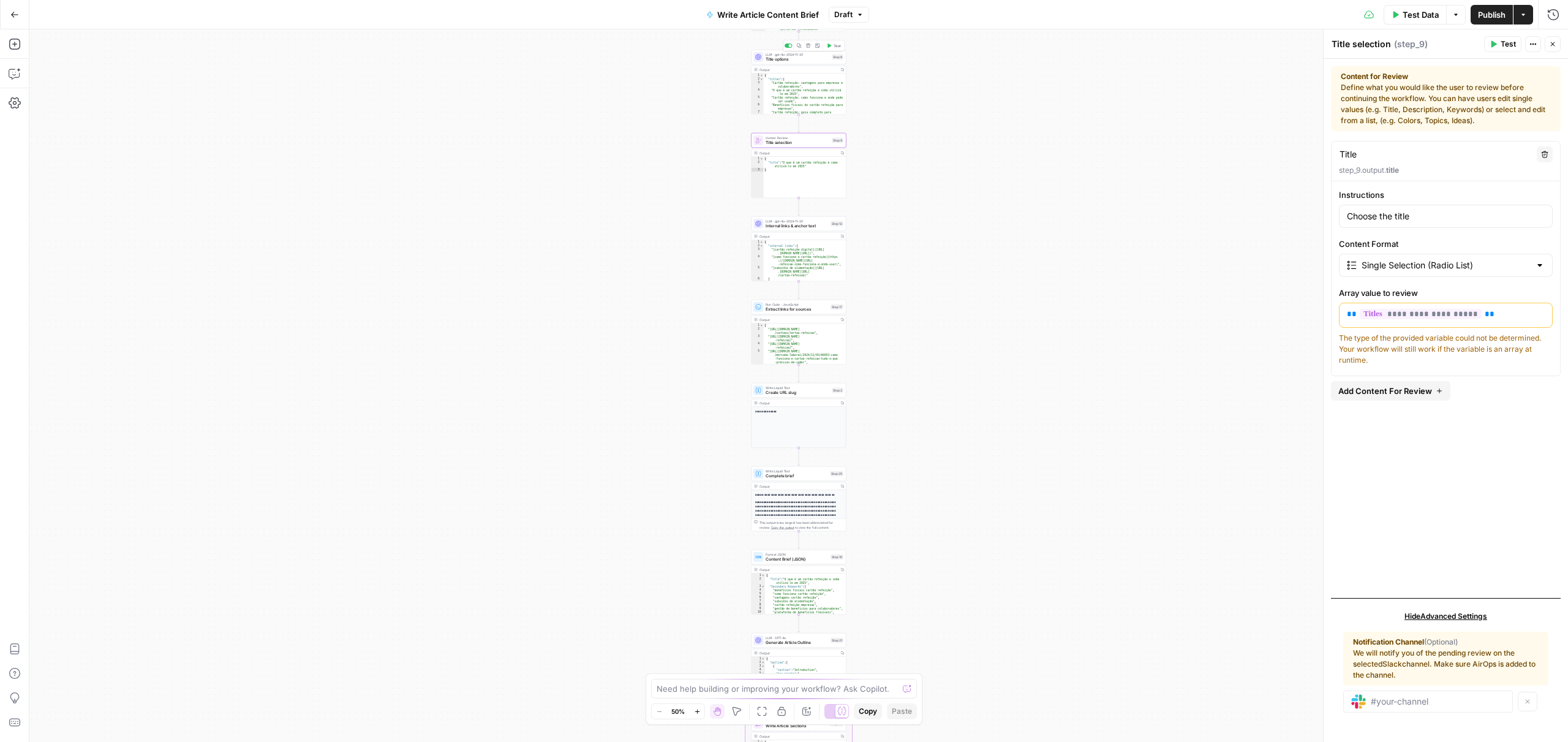
click at [789, 58] on span "Title options" at bounding box center [798, 60] width 64 height 6
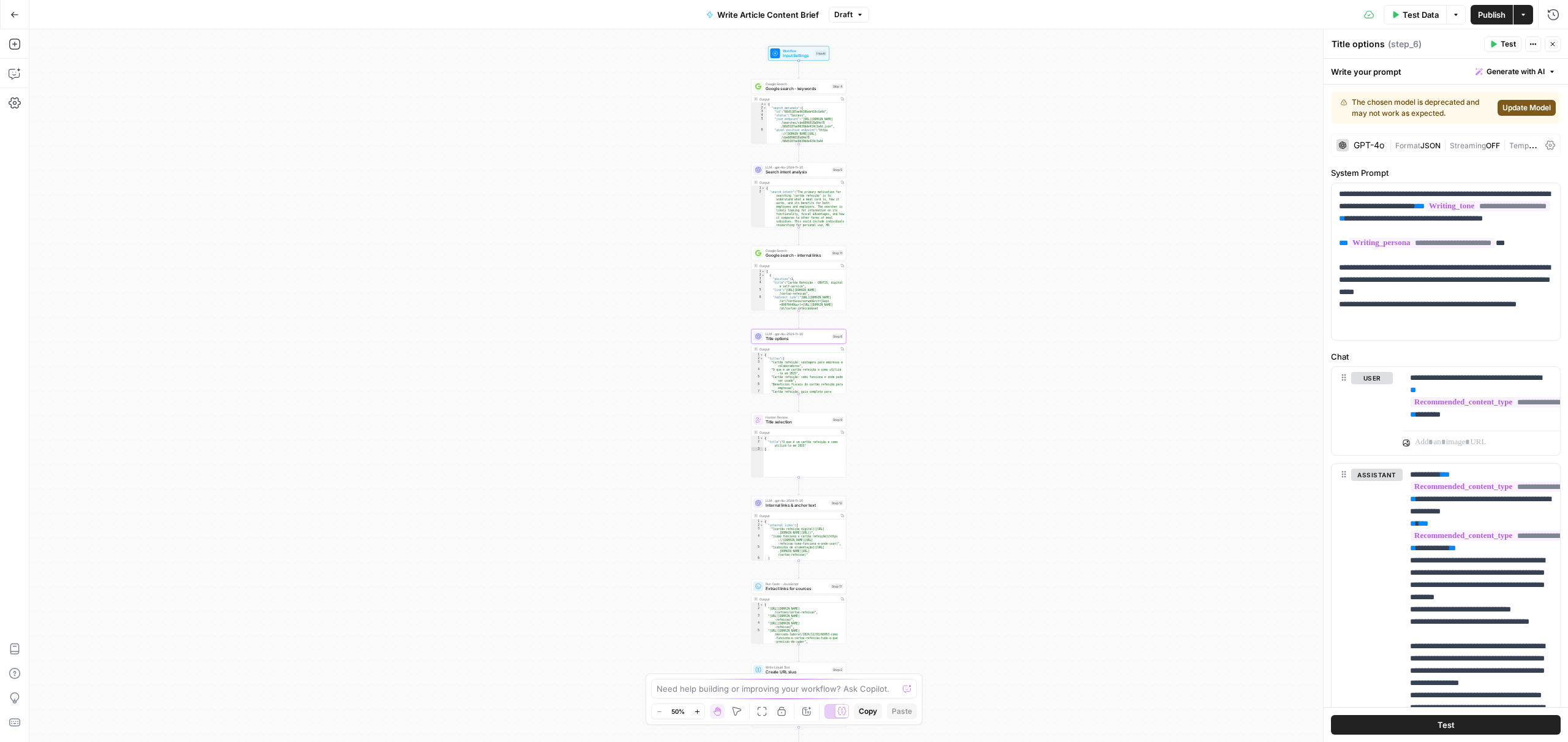
scroll to position [2, 0]
click at [782, 90] on div "Google Search Google search - keywords Step 4 Copy step Delete step Add Note Te…" at bounding box center [798, 86] width 95 height 15
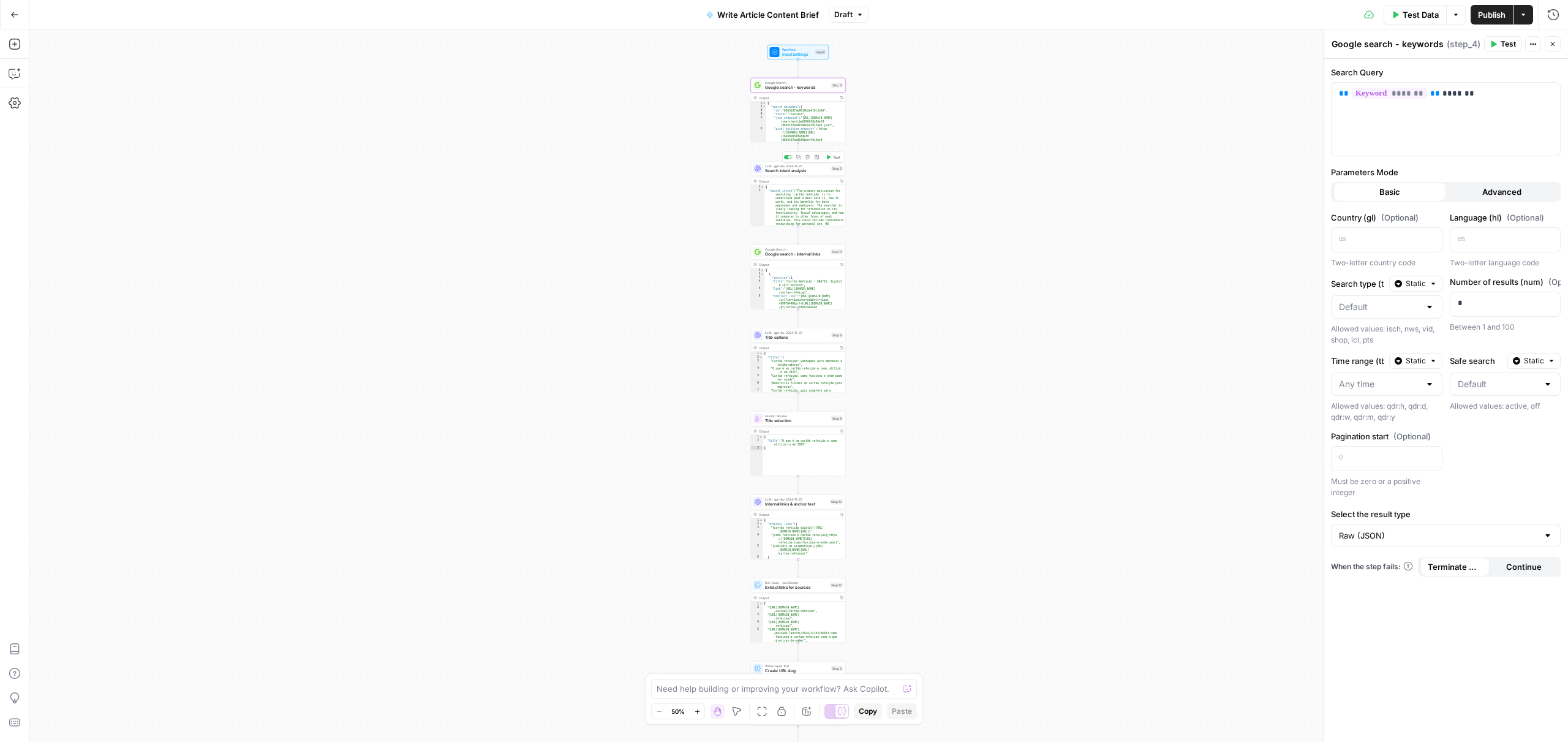
click at [774, 173] on span "Search intent analysis" at bounding box center [797, 171] width 64 height 6
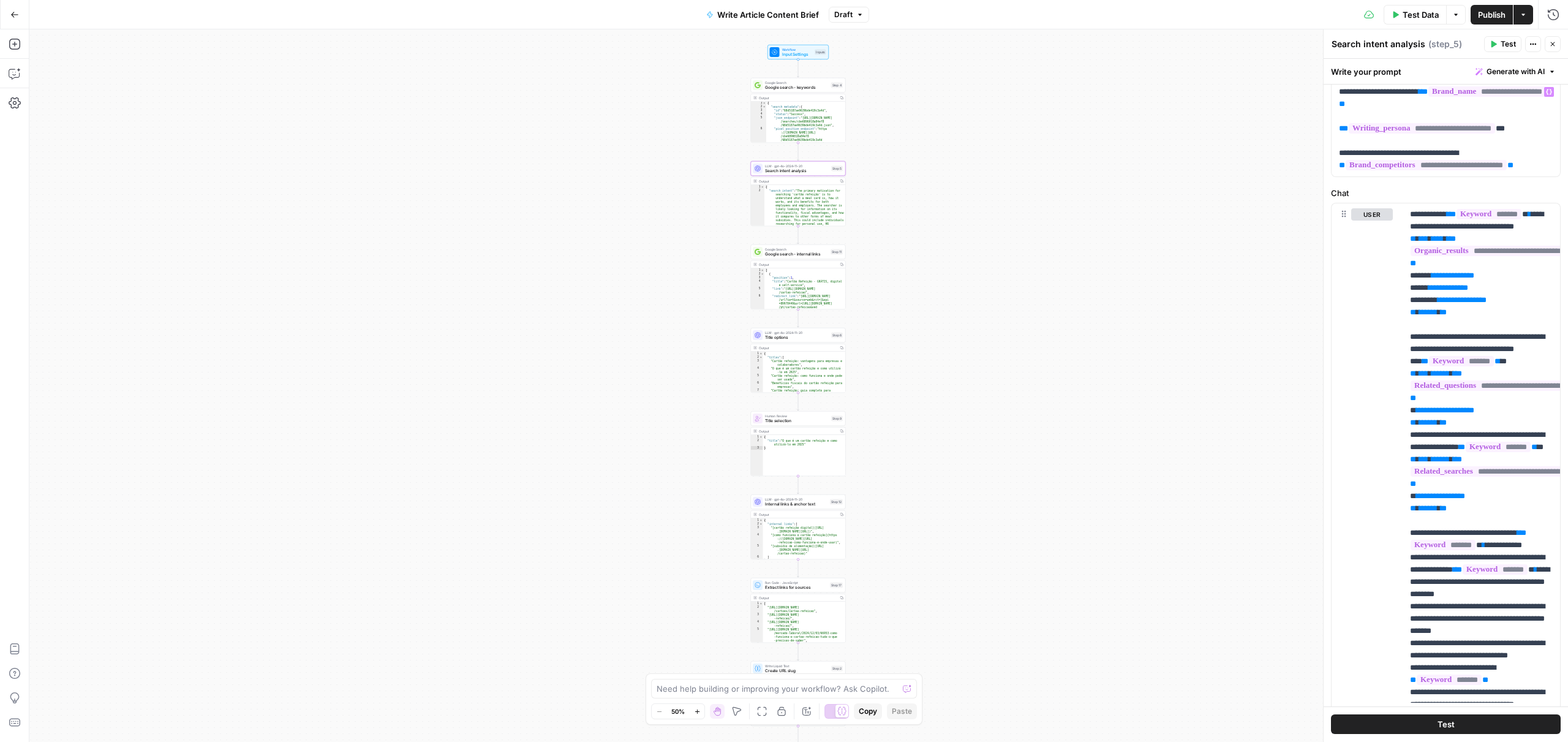
scroll to position [164, 0]
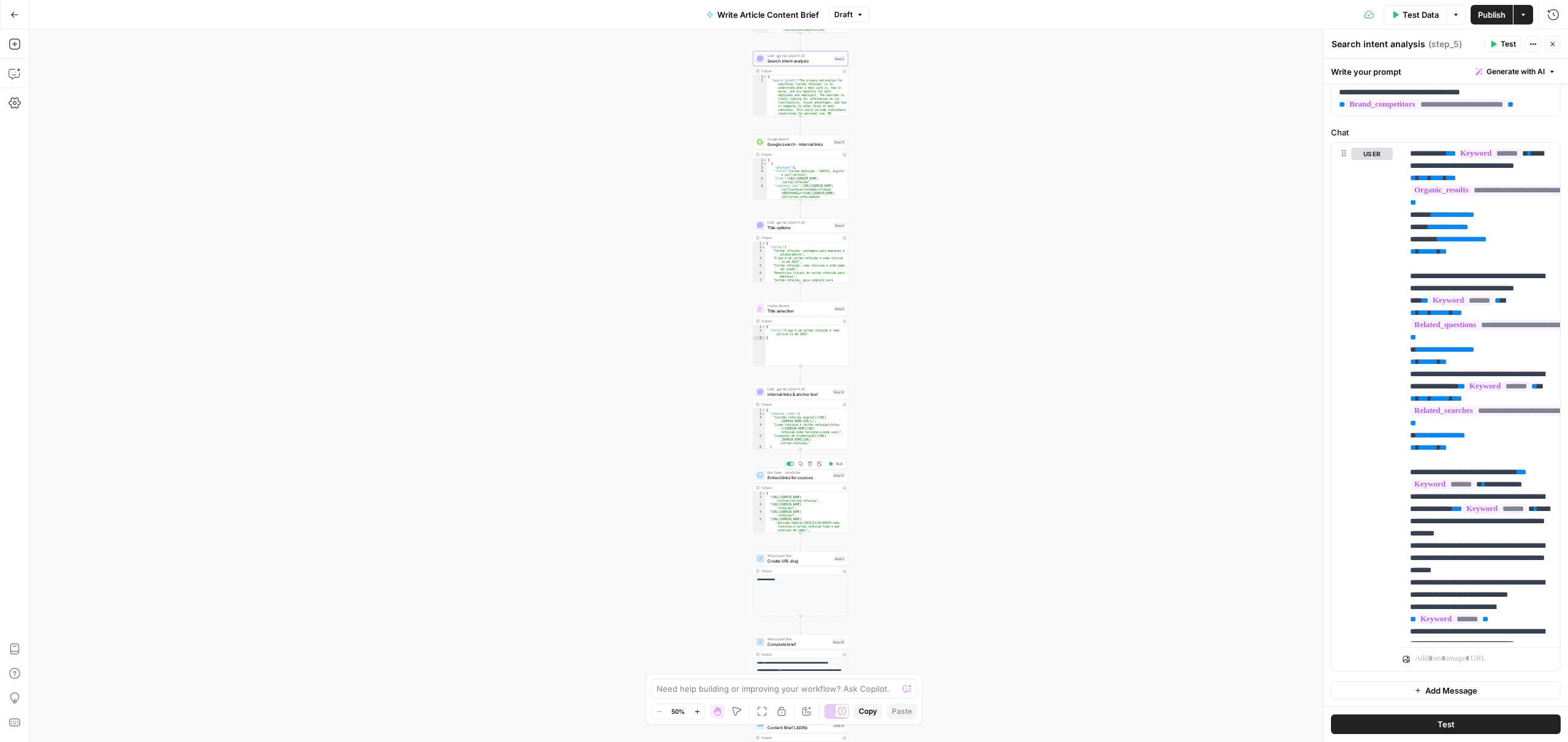
click at [779, 476] on span "Extract links for sources" at bounding box center [798, 477] width 63 height 6
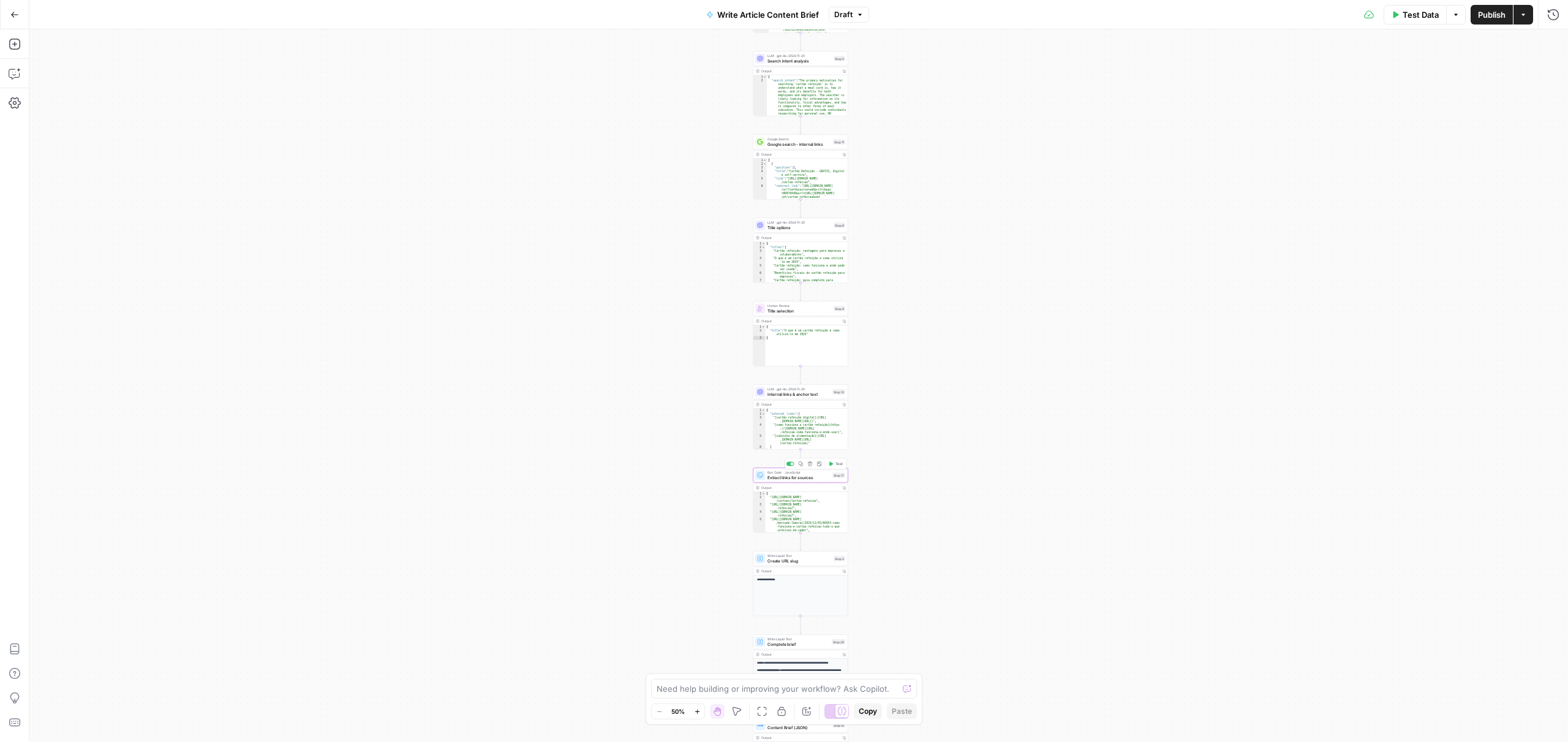
type textarea "Extract links for sources"
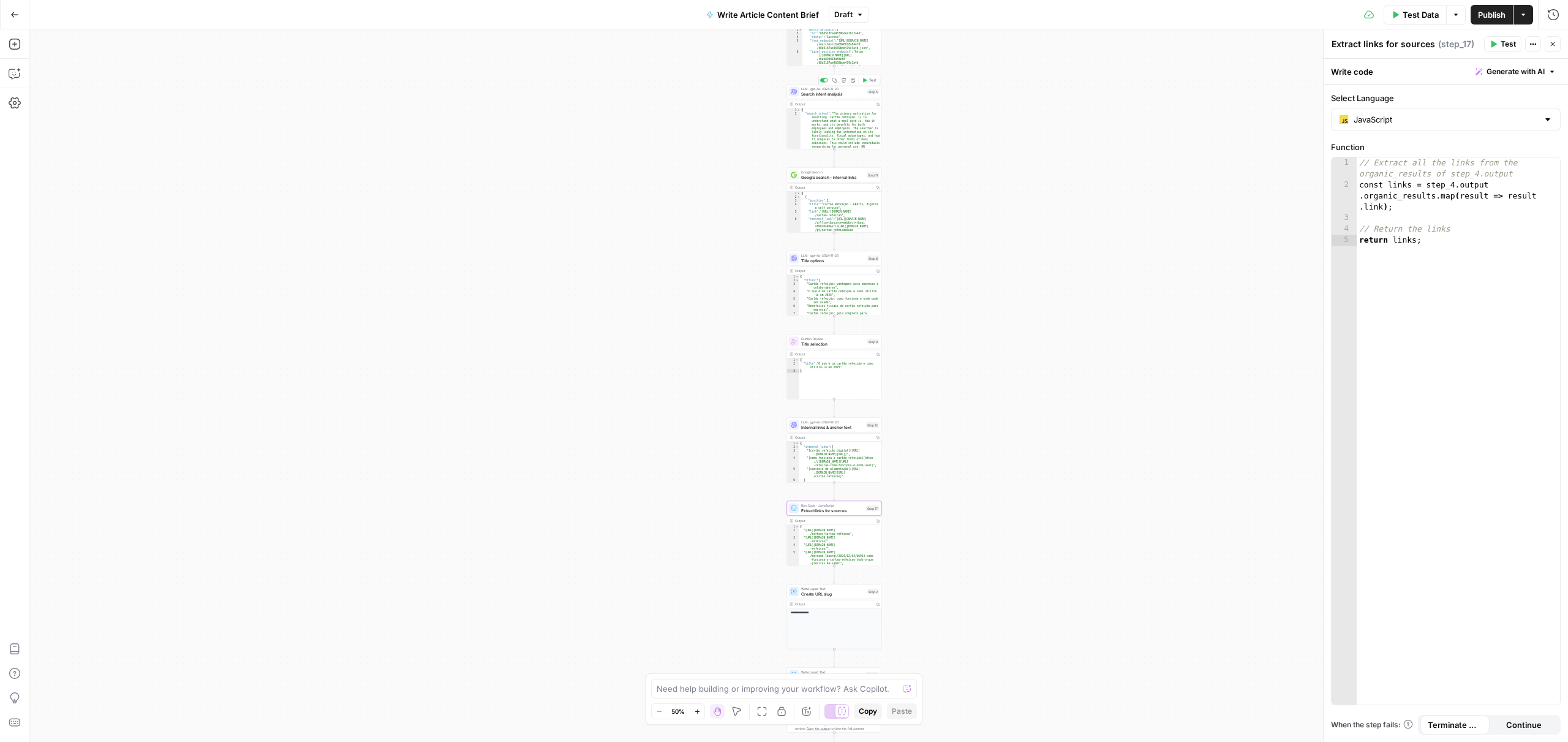
scroll to position [0, 0]
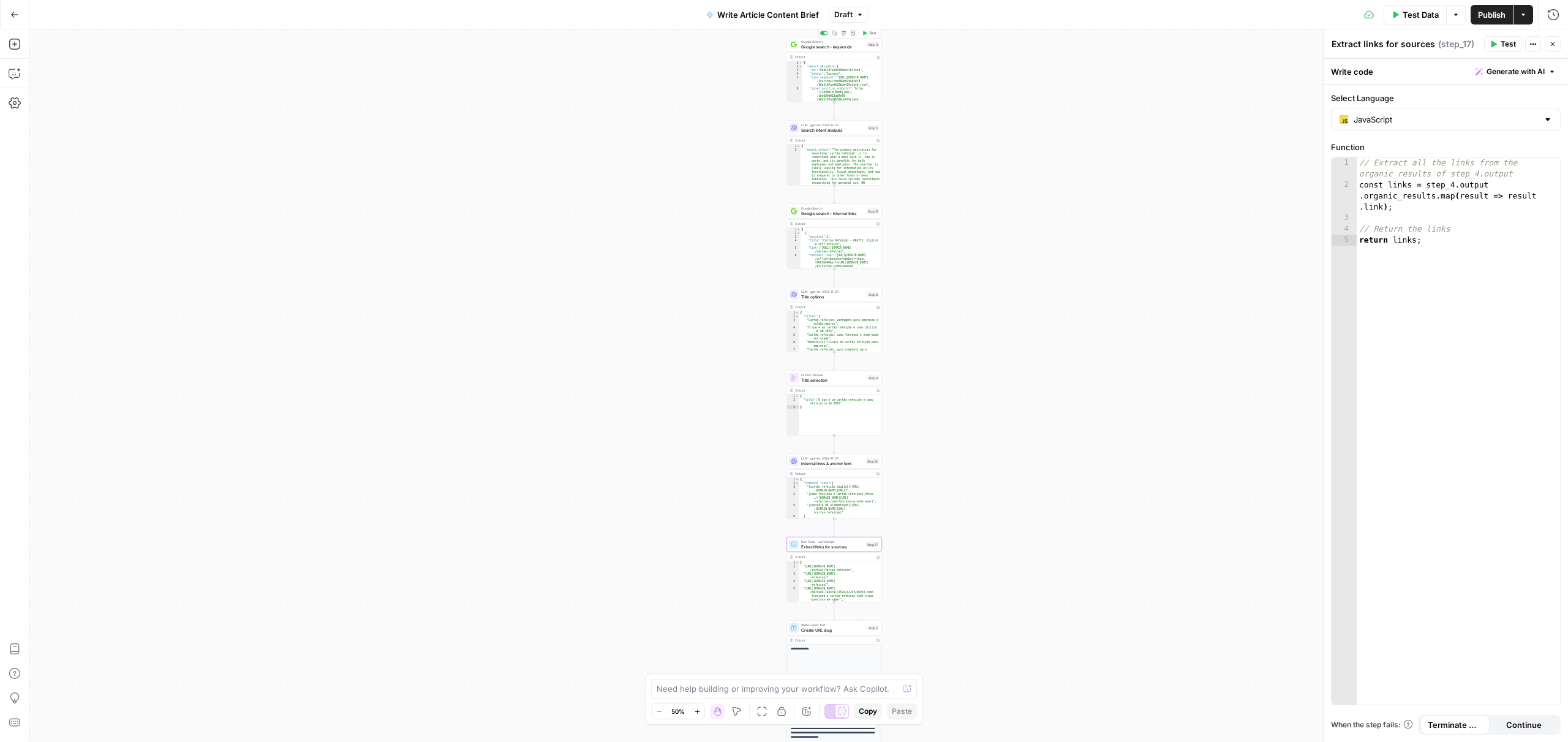
click at [832, 41] on span "Google Search" at bounding box center [833, 41] width 64 height 5
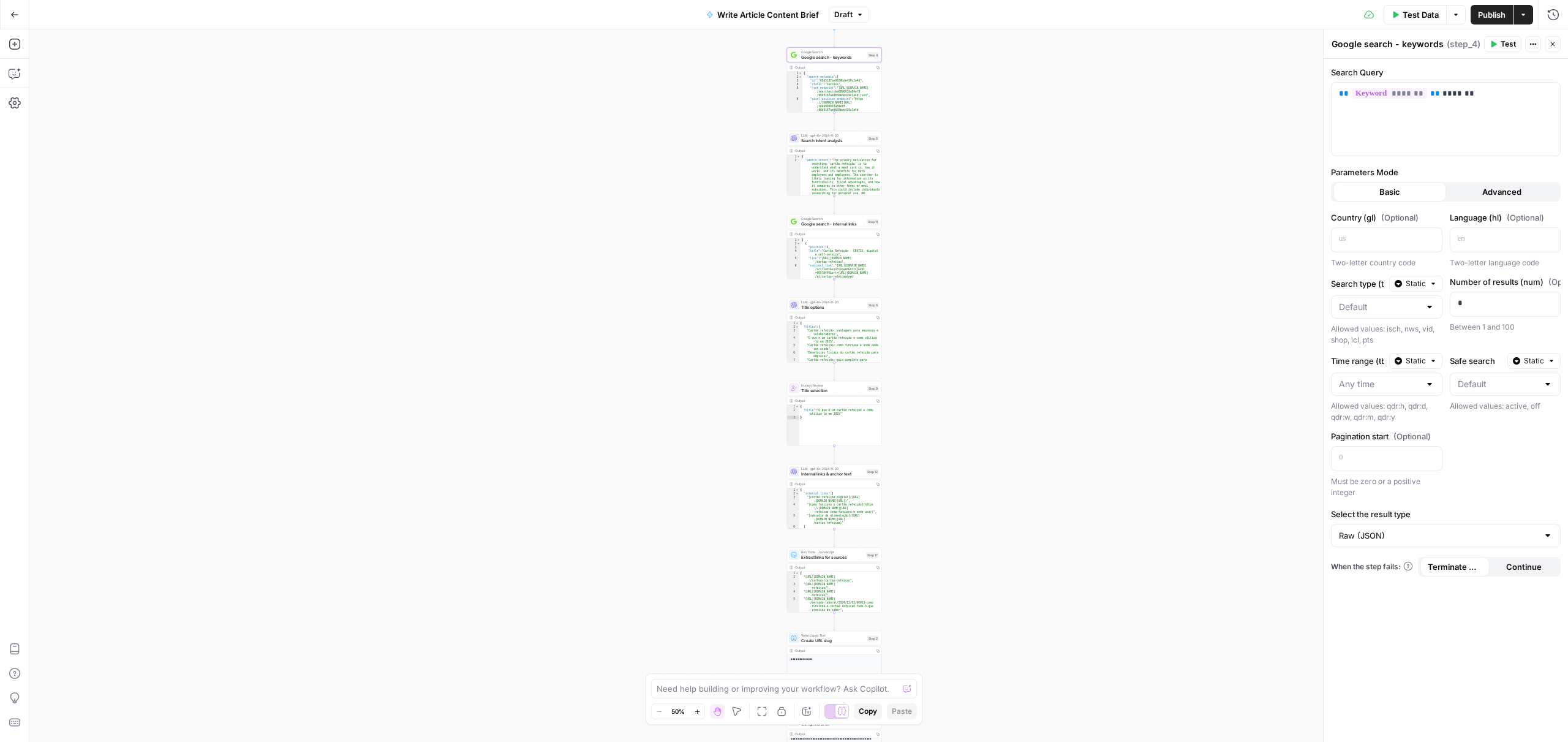
click at [694, 712] on icon "button" at bounding box center [697, 711] width 7 height 7
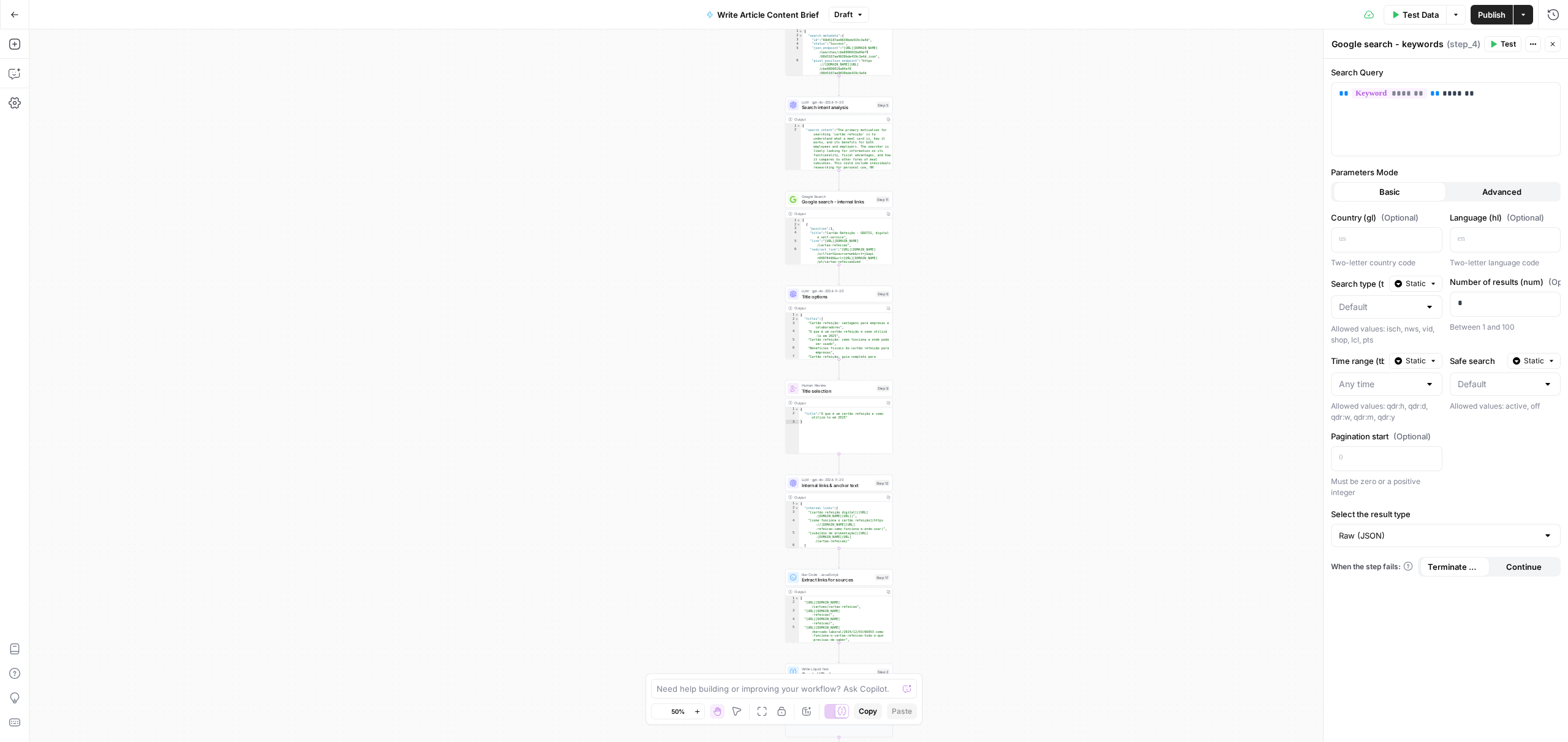
click at [694, 712] on icon "button" at bounding box center [697, 711] width 7 height 7
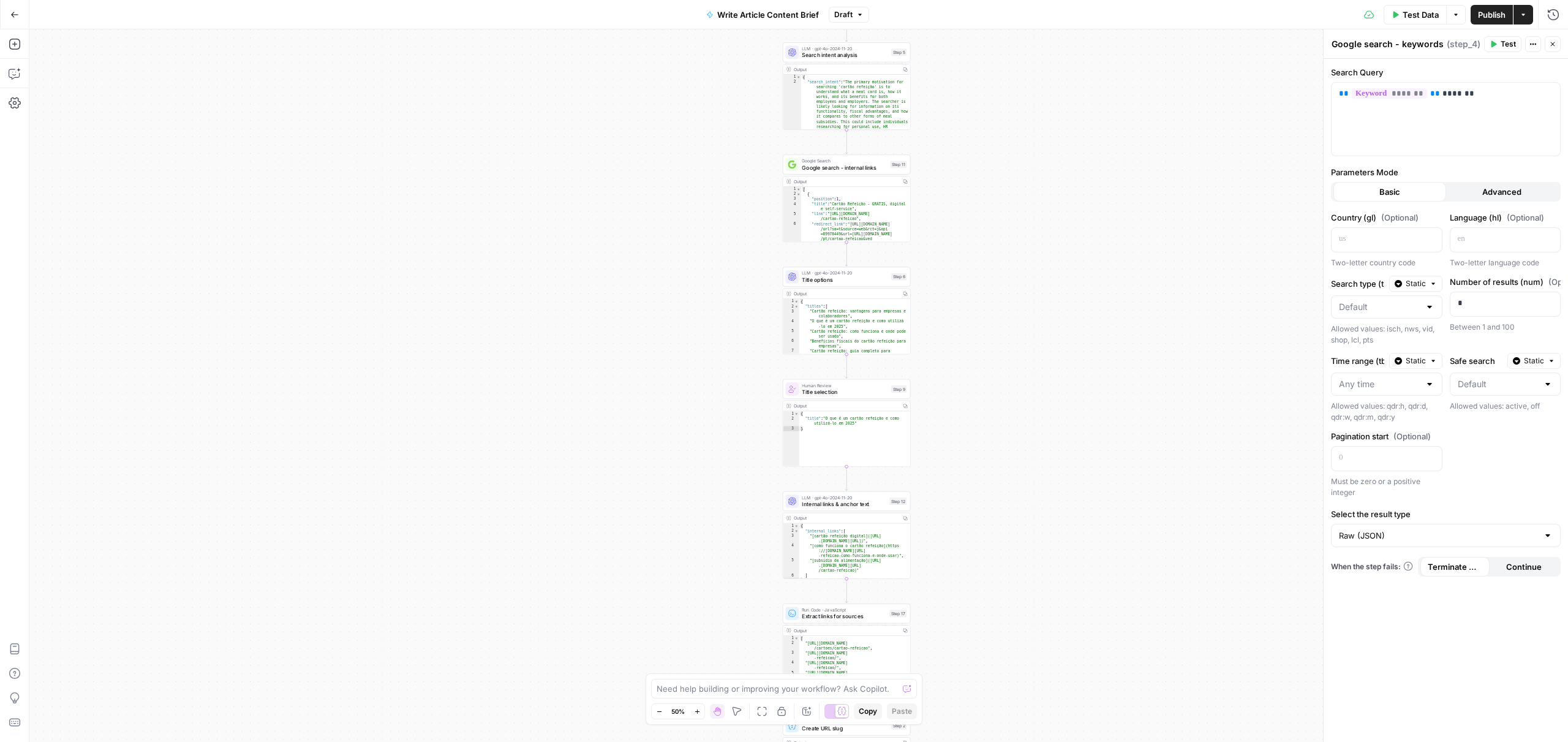
click at [694, 712] on icon "button" at bounding box center [697, 711] width 7 height 7
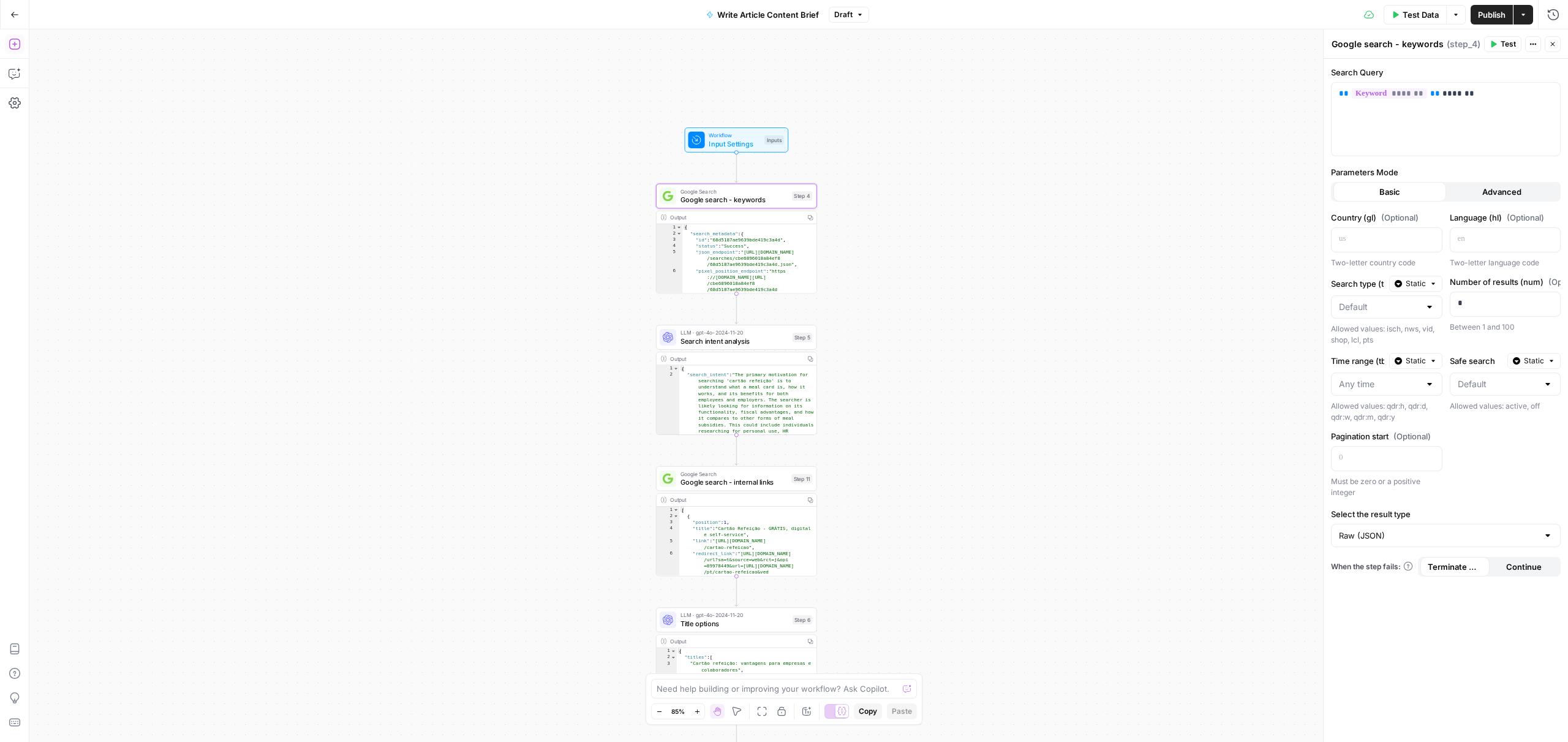
click at [17, 47] on icon "button" at bounding box center [14, 44] width 12 height 12
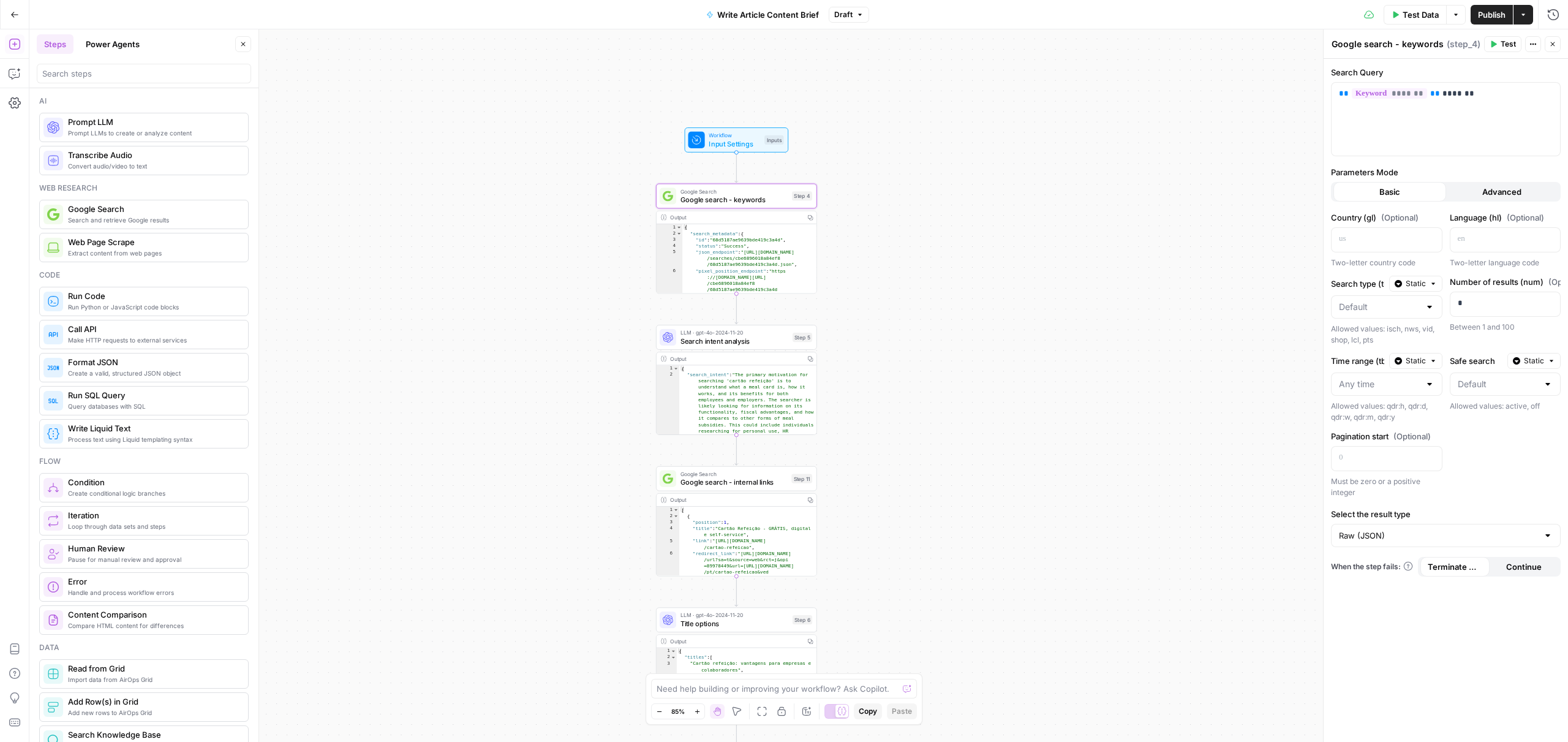
click at [85, 67] on div at bounding box center [144, 74] width 214 height 20
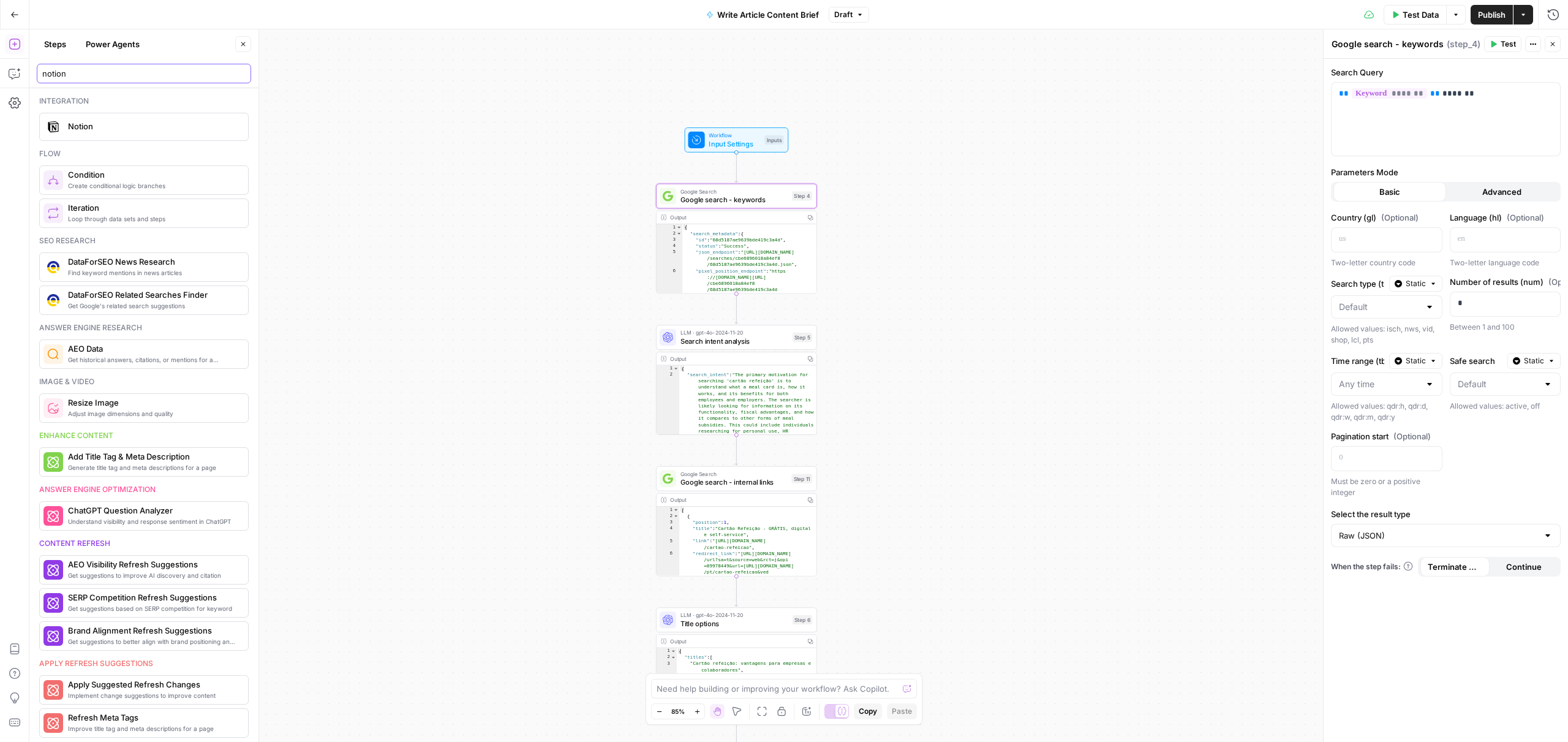
type input "notion"
click at [92, 129] on span "Notion" at bounding box center [153, 126] width 170 height 12
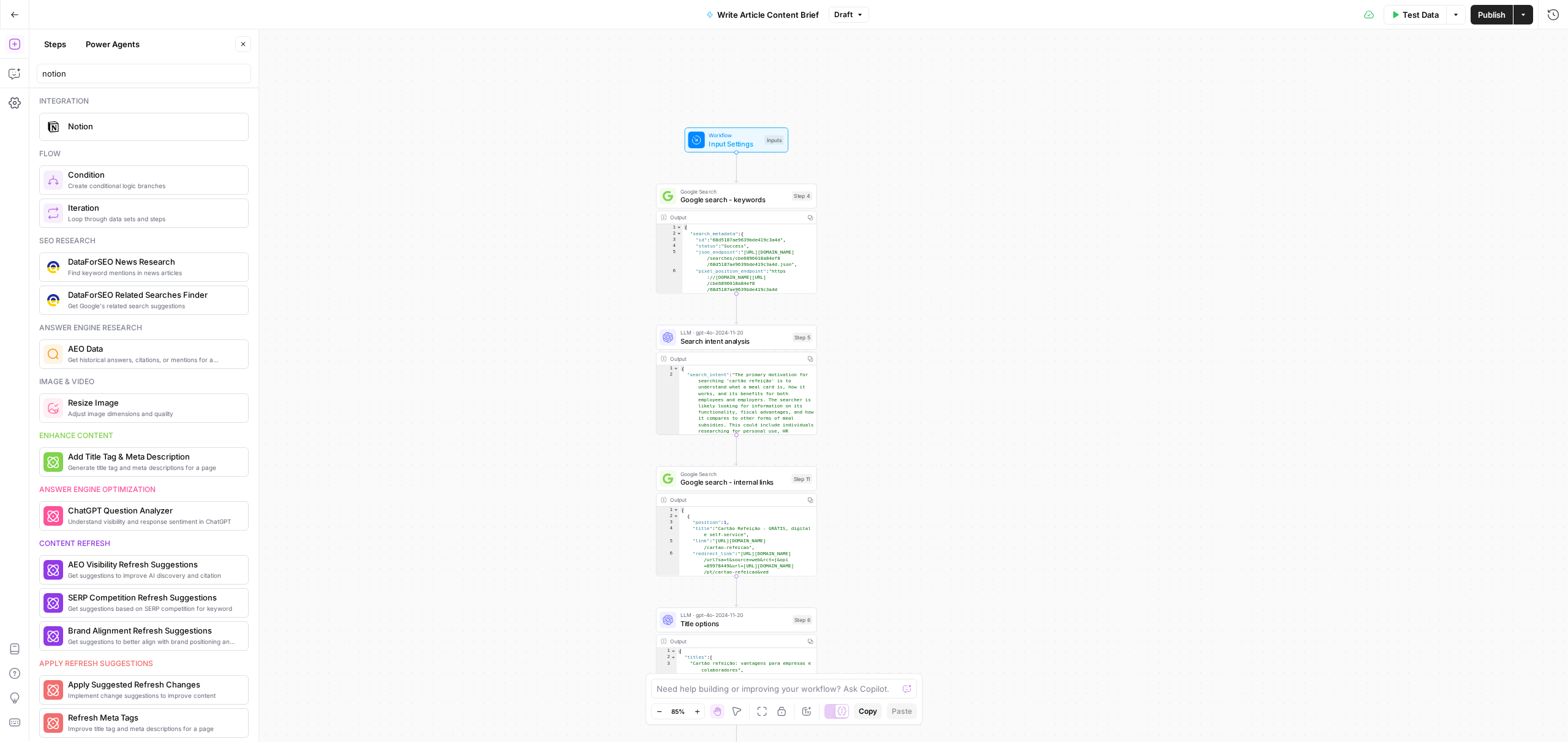
type textarea "Notion Integration"
click at [1560, 95] on div at bounding box center [1446, 94] width 230 height 23
click at [1552, 95] on div at bounding box center [1548, 94] width 10 height 12
click at [1423, 127] on span "Notion 1" at bounding box center [1444, 124] width 204 height 12
type input "Notion 1"
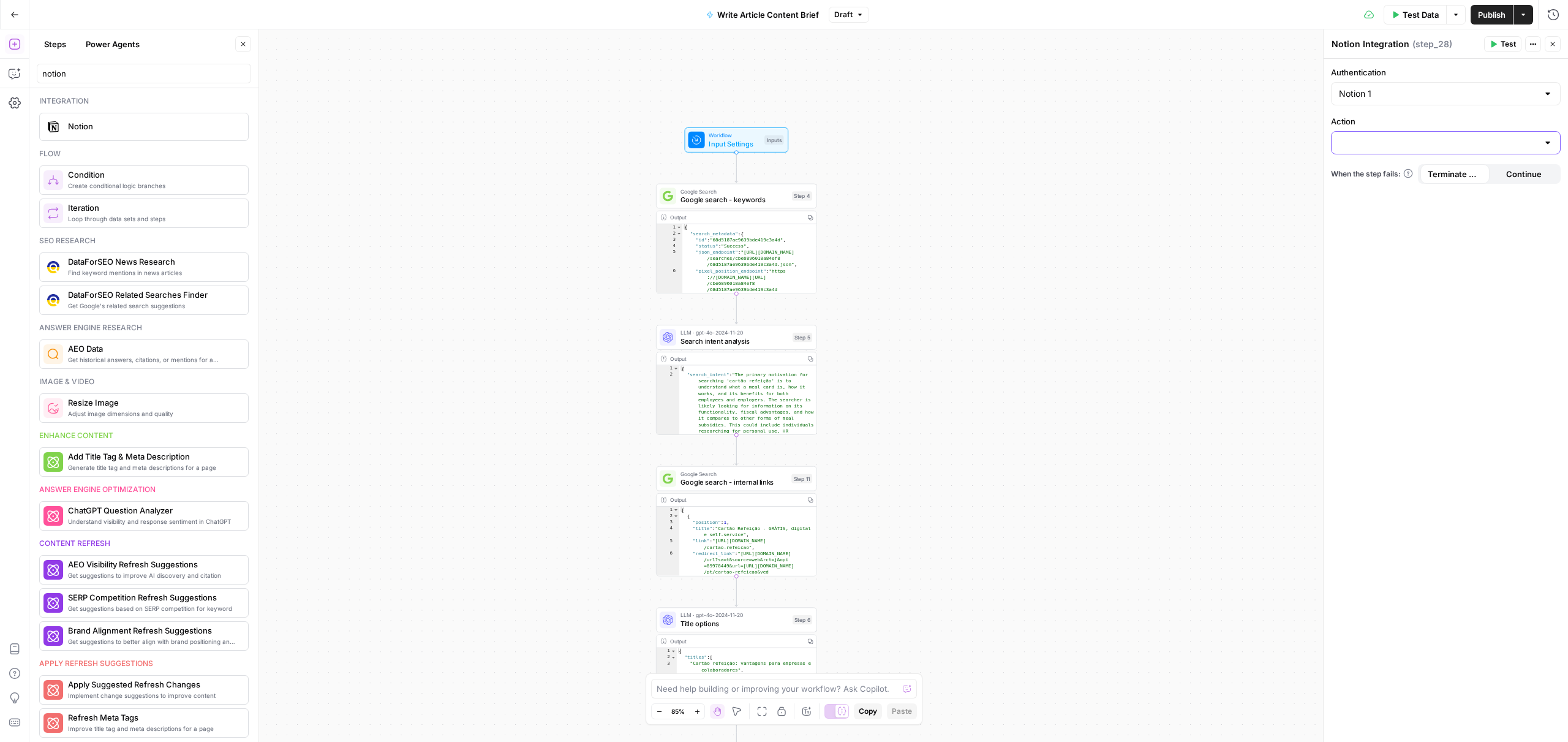
click at [1429, 138] on input "Action" at bounding box center [1438, 143] width 199 height 12
click at [1444, 311] on div "Authentication Notion 1 Action When the step fails: Terminate Workflow Continue" at bounding box center [1446, 400] width 244 height 683
click at [1556, 51] on button "Close" at bounding box center [1552, 44] width 16 height 16
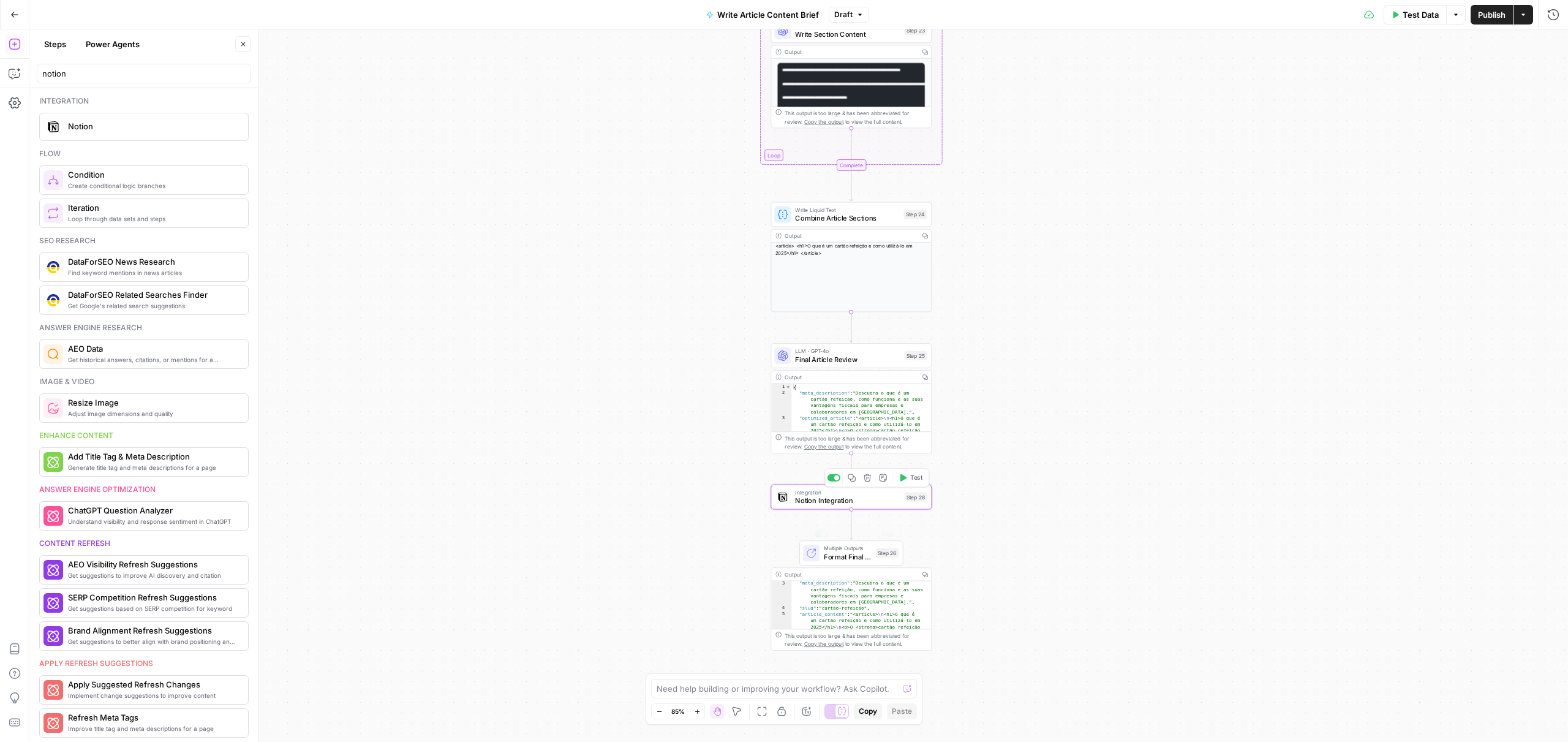
scroll to position [23, 0]
click at [870, 505] on span "Notion Integration" at bounding box center [847, 501] width 105 height 11
click at [871, 483] on button "Delete step" at bounding box center [868, 478] width 14 height 14
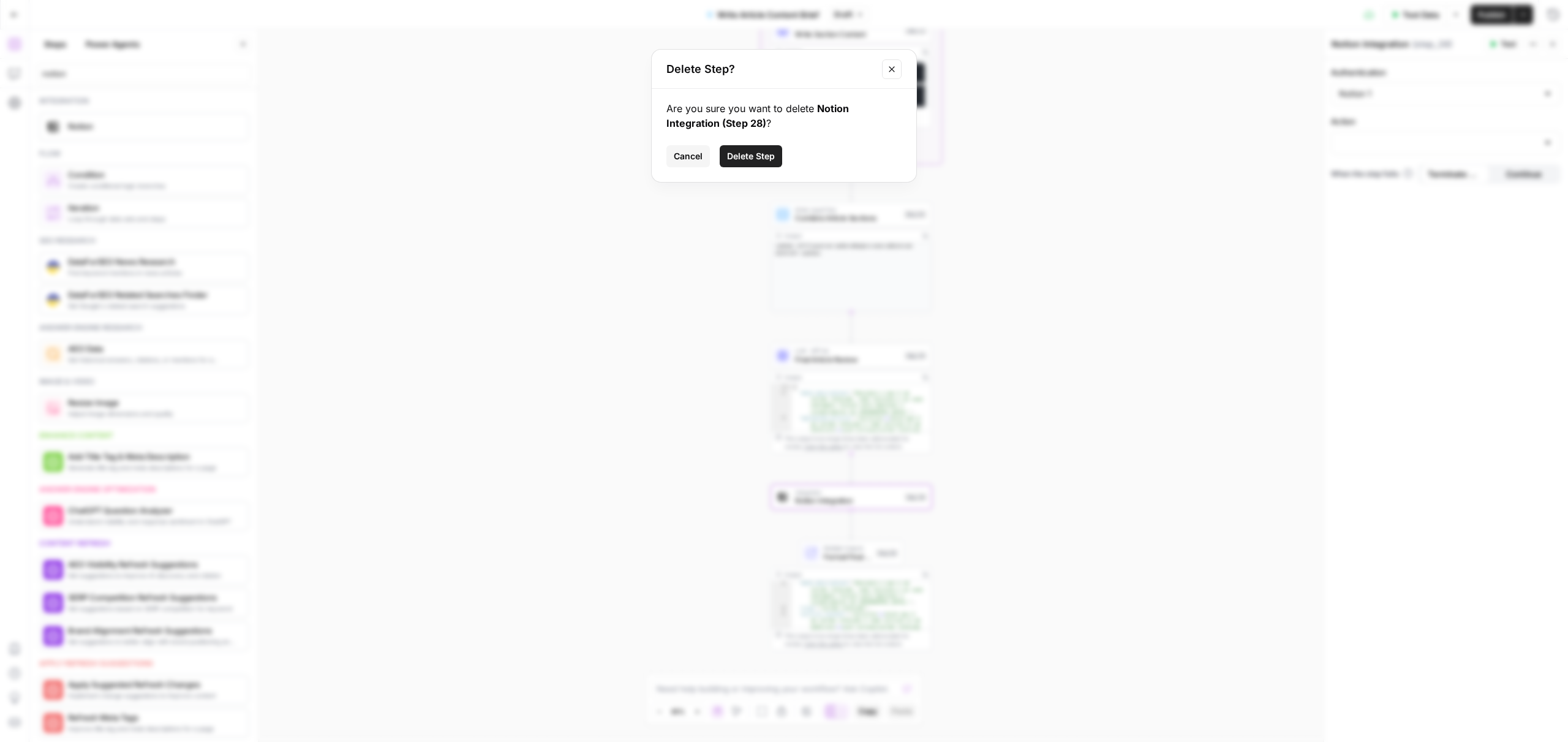
click at [738, 158] on span "Delete Step" at bounding box center [751, 156] width 47 height 12
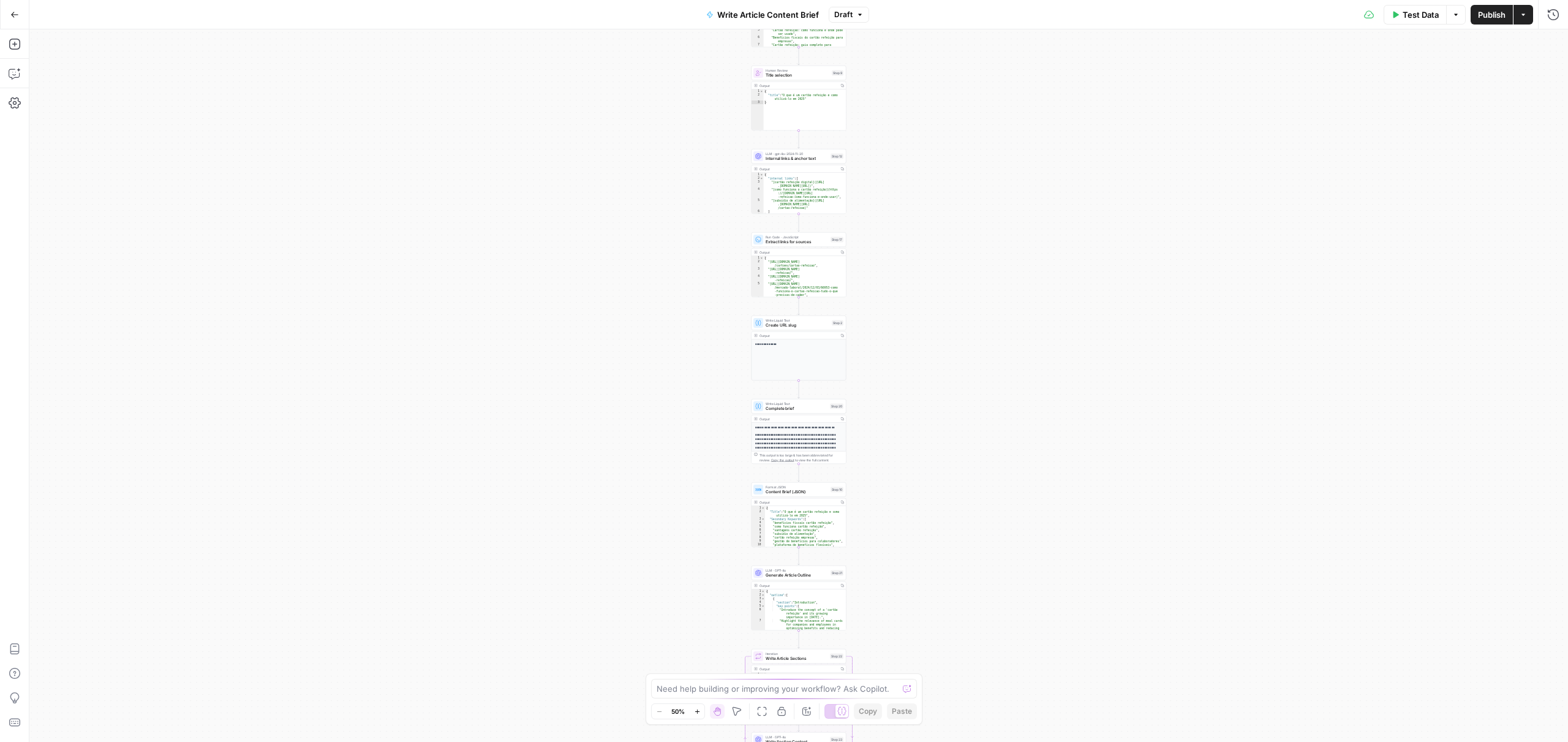
scroll to position [127, 0]
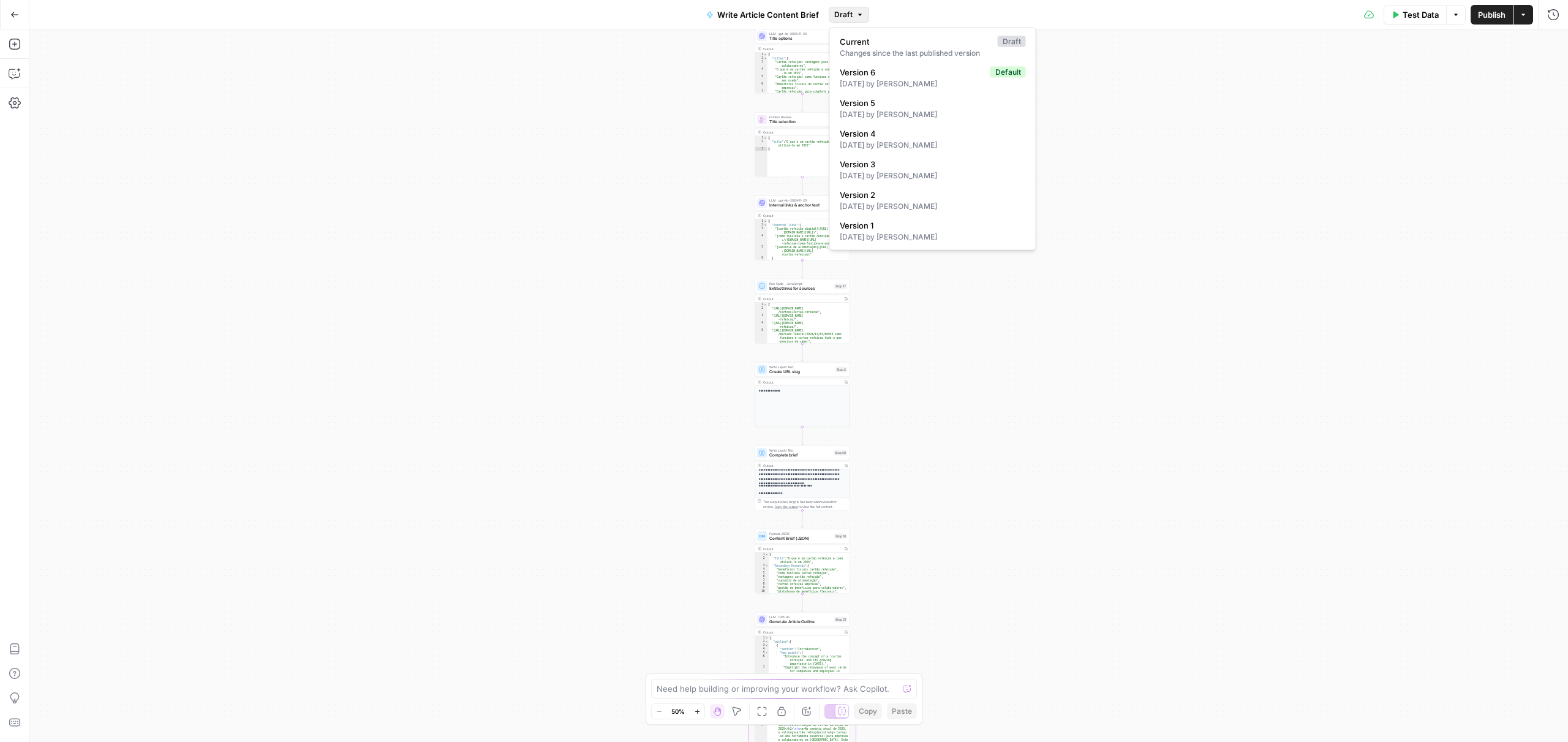
click at [860, 14] on icon "button" at bounding box center [860, 15] width 8 height 8
click at [1197, 189] on div "Workflow Input Settings Inputs Google Search Google search - keywords Step 4 Ou…" at bounding box center [798, 385] width 1539 height 713
